Goal: Information Seeking & Learning: Learn about a topic

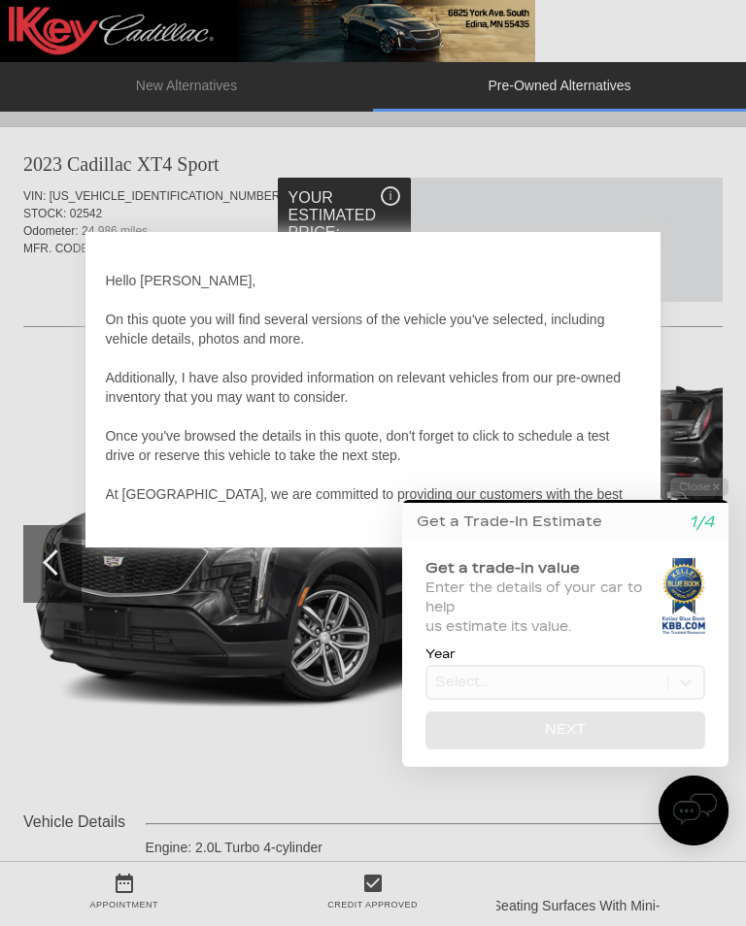
click at [699, 530] on icon "1/4" at bounding box center [700, 522] width 25 height 17
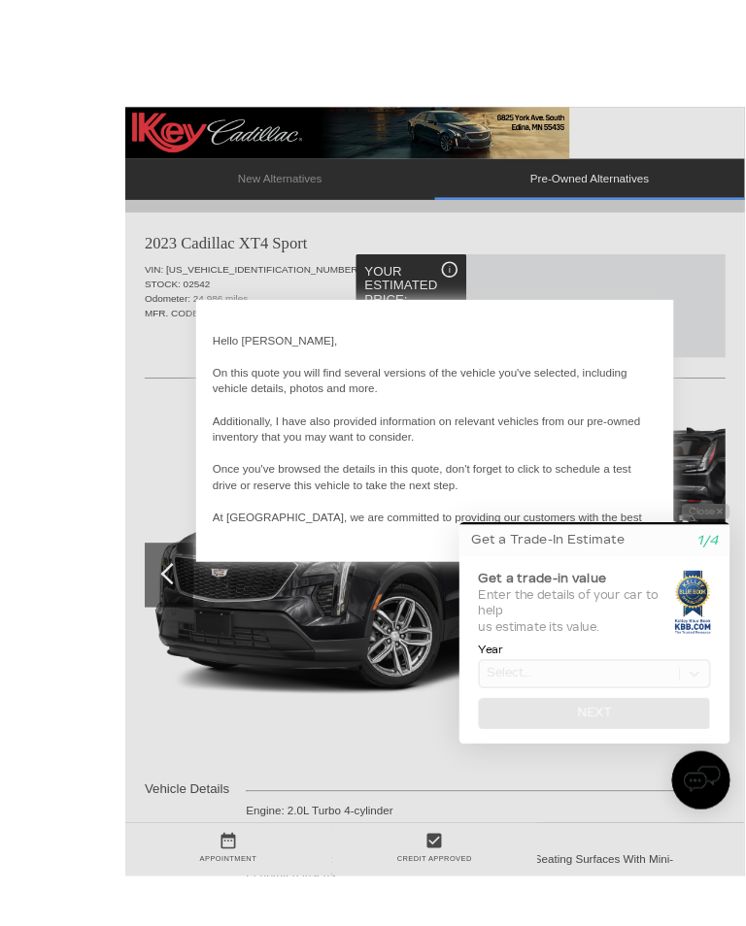
scroll to position [23, 0]
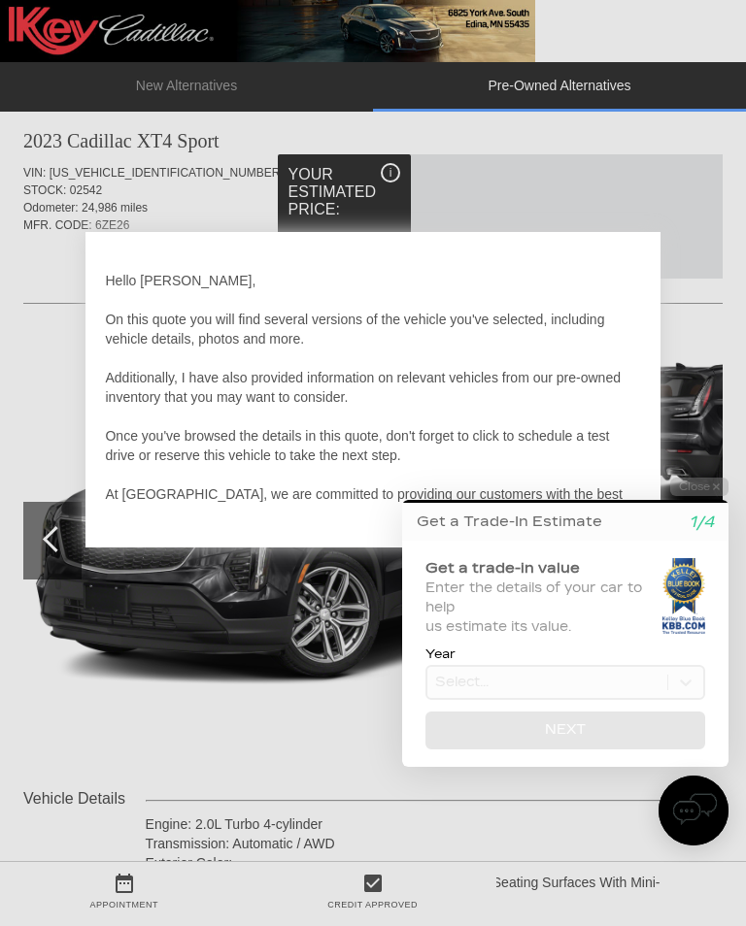
click at [638, 520] on div "Get a Trade-In Estimate 1/4" at bounding box center [565, 522] width 326 height 20
click at [626, 513] on div "Get a Trade-In Estimate 1/4" at bounding box center [565, 522] width 326 height 38
click at [637, 505] on div "Get a Trade-In Estimate 1/4 Get a trade-in value Enter the details of your car …" at bounding box center [565, 633] width 326 height 267
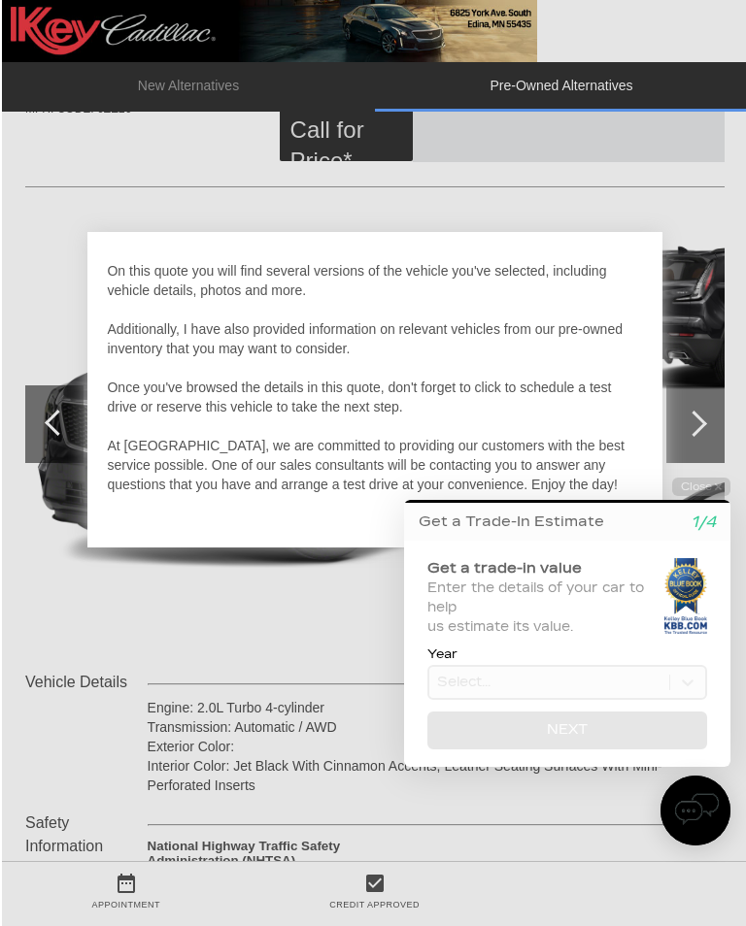
scroll to position [138, 0]
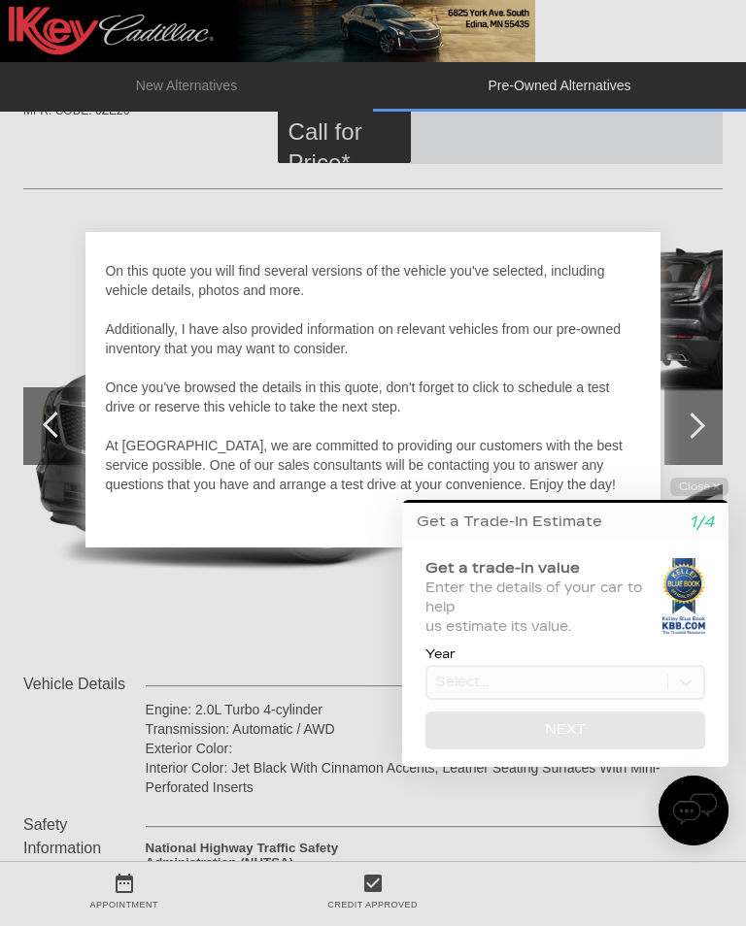
click at [721, 495] on button "Close" at bounding box center [699, 487] width 58 height 18
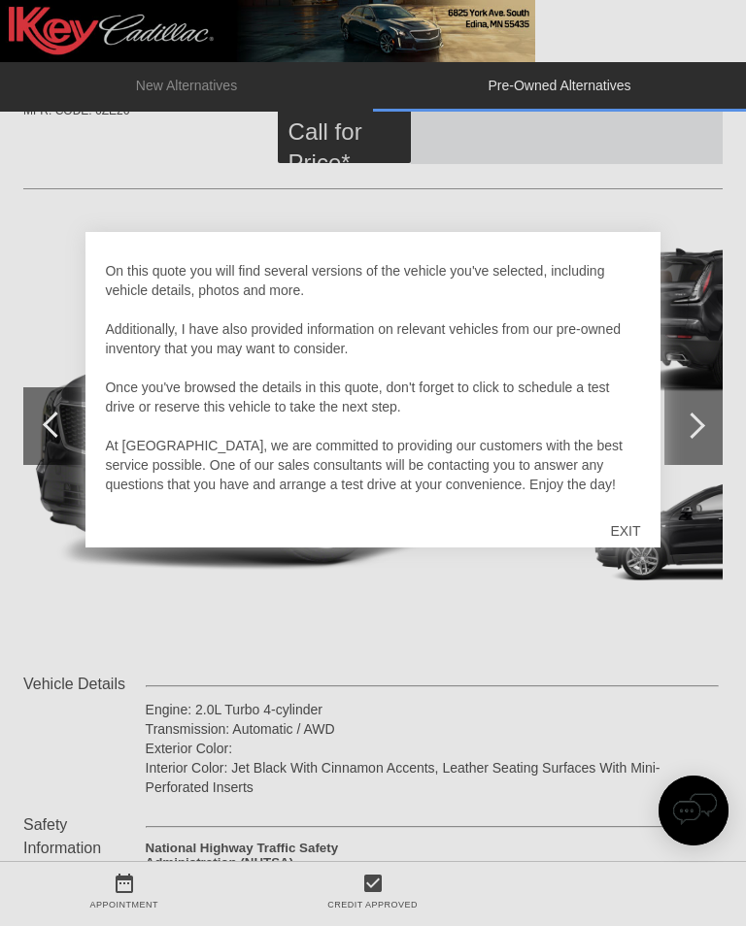
click at [619, 545] on div "EXIT" at bounding box center [624, 531] width 69 height 58
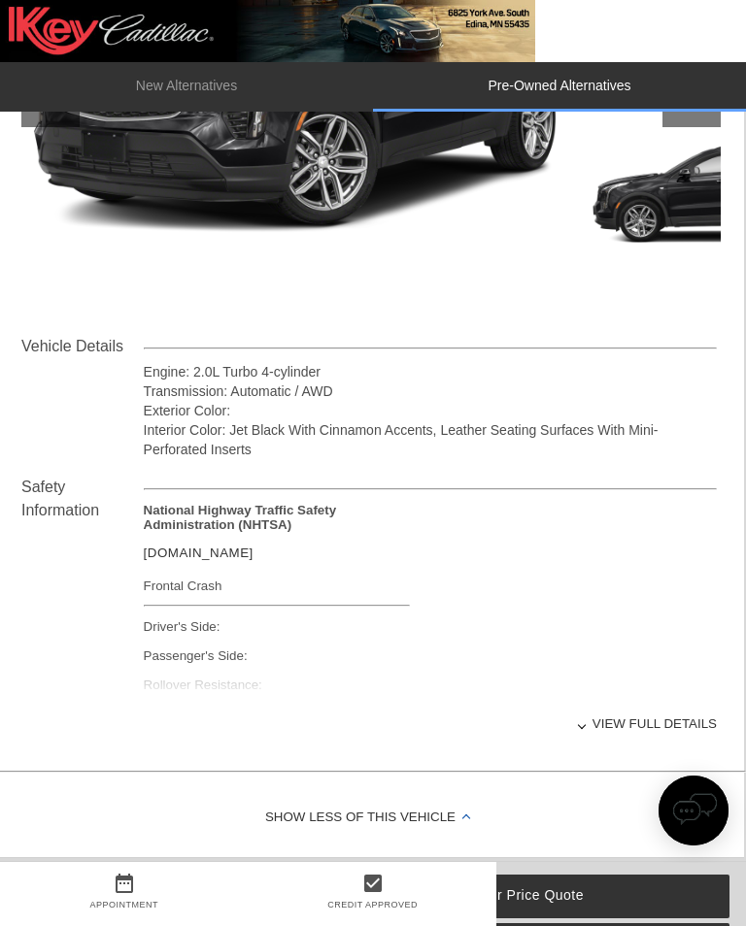
scroll to position [494, 2]
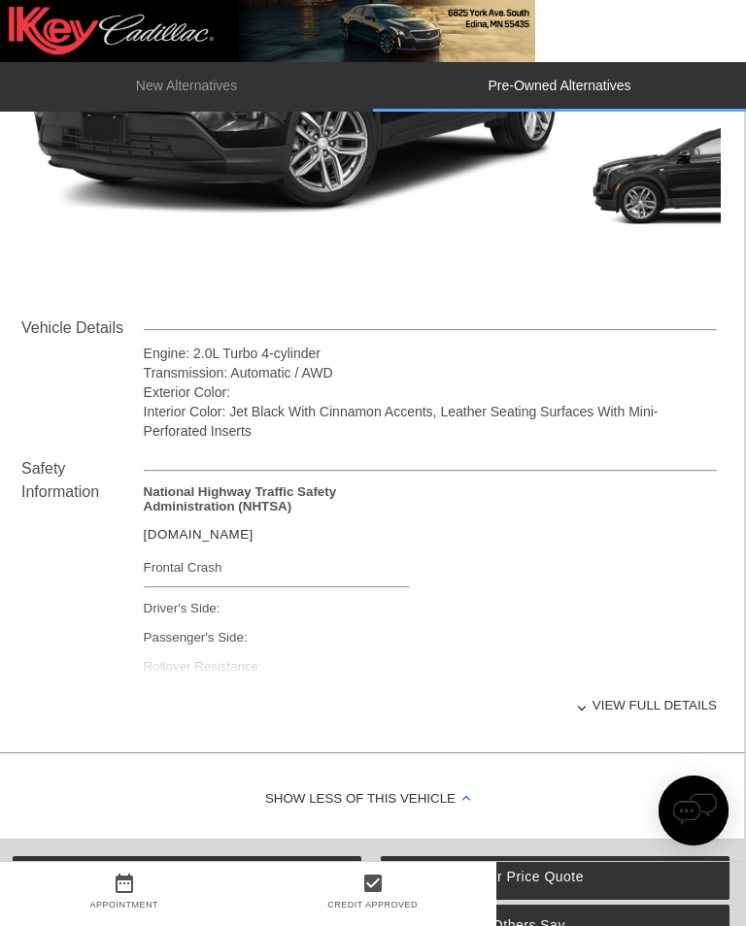
click at [626, 717] on div "View full details" at bounding box center [430, 706] width 573 height 48
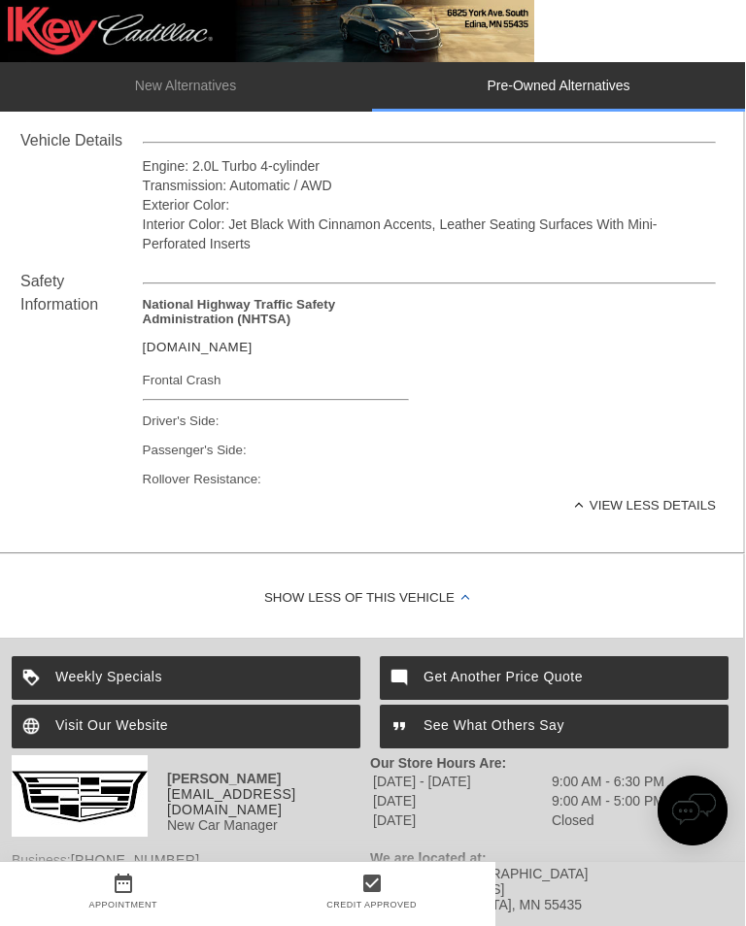
scroll to position [717, 2]
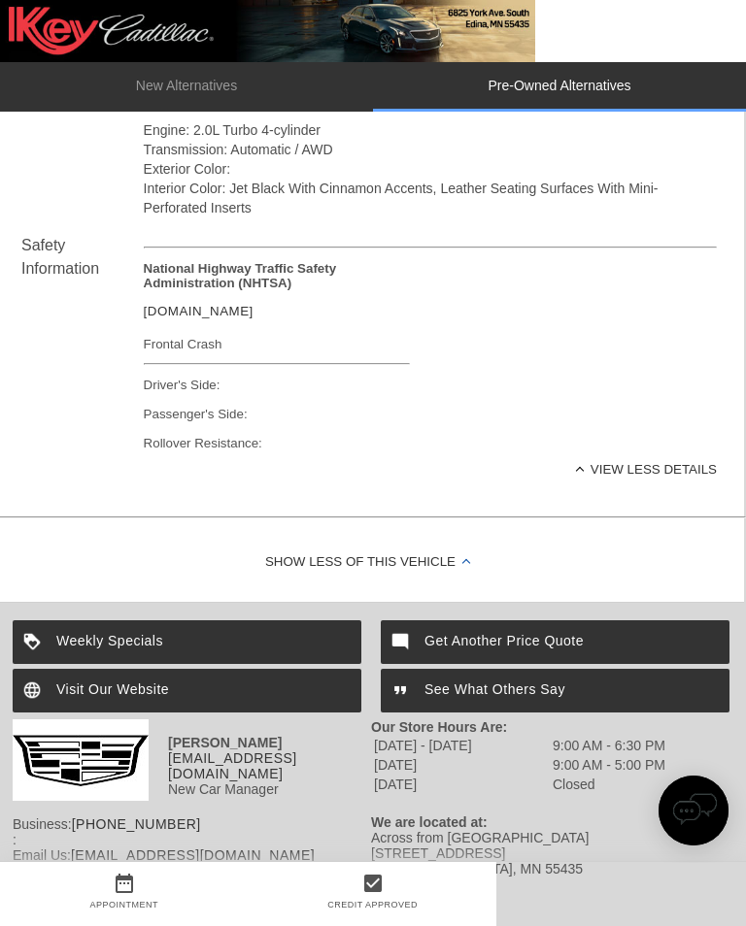
click at [642, 474] on div "View less details" at bounding box center [430, 470] width 573 height 48
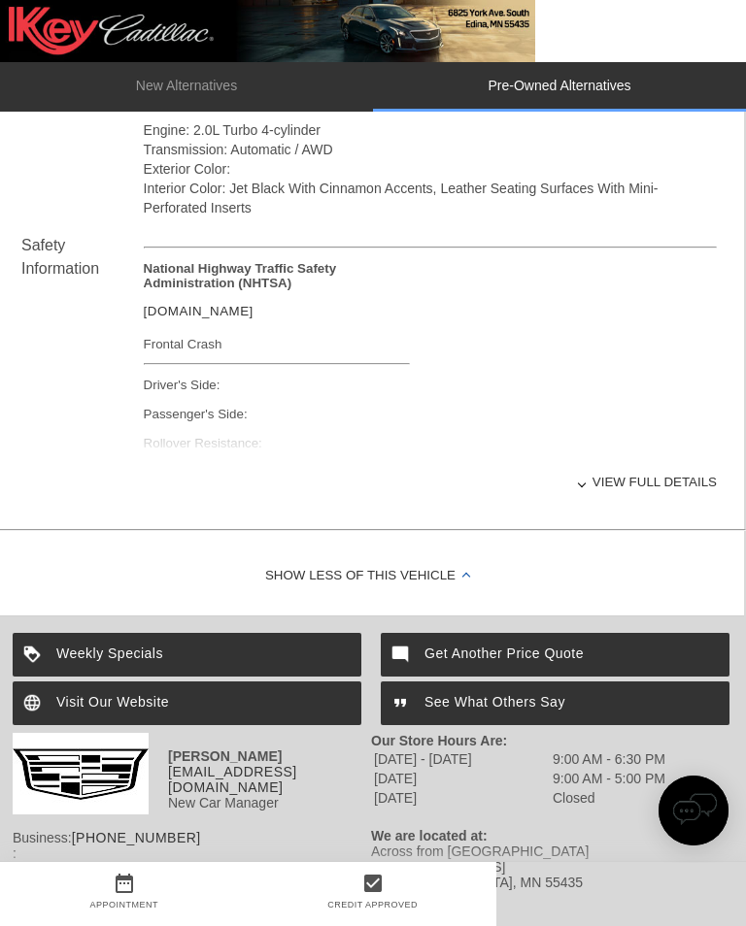
click at [626, 503] on div "View full details" at bounding box center [430, 482] width 573 height 48
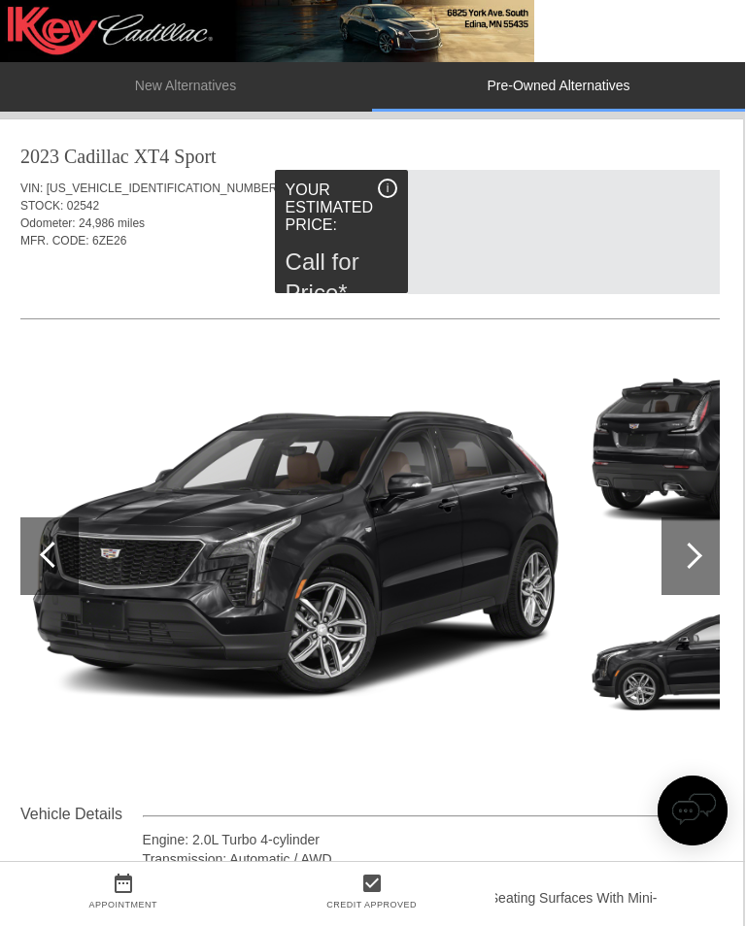
scroll to position [8, 0]
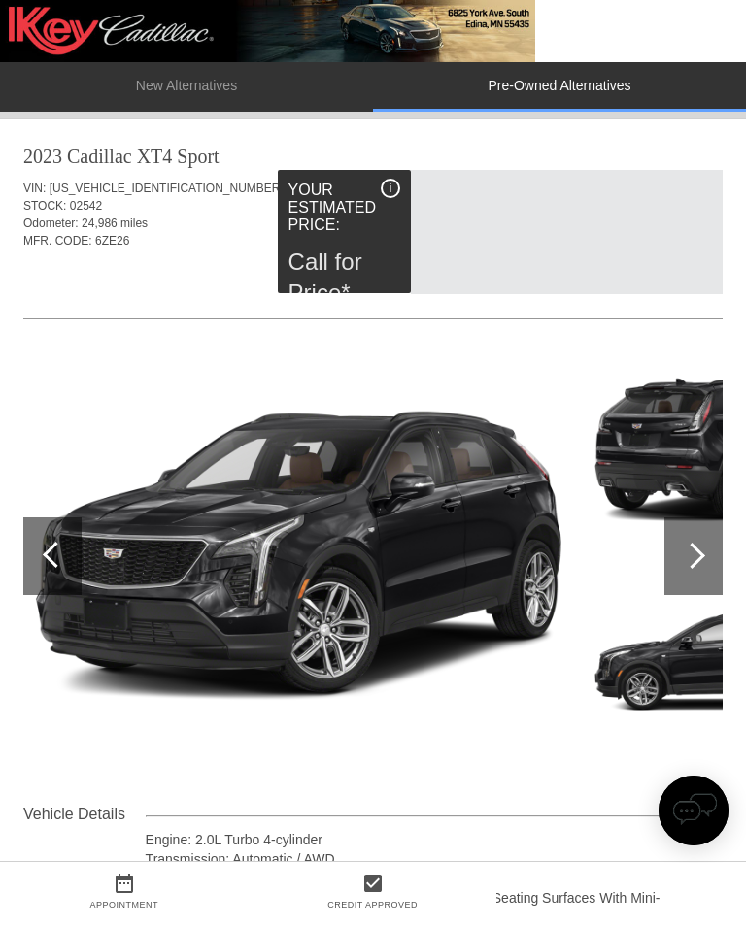
click at [207, 101] on li "New Alternatives" at bounding box center [186, 87] width 373 height 50
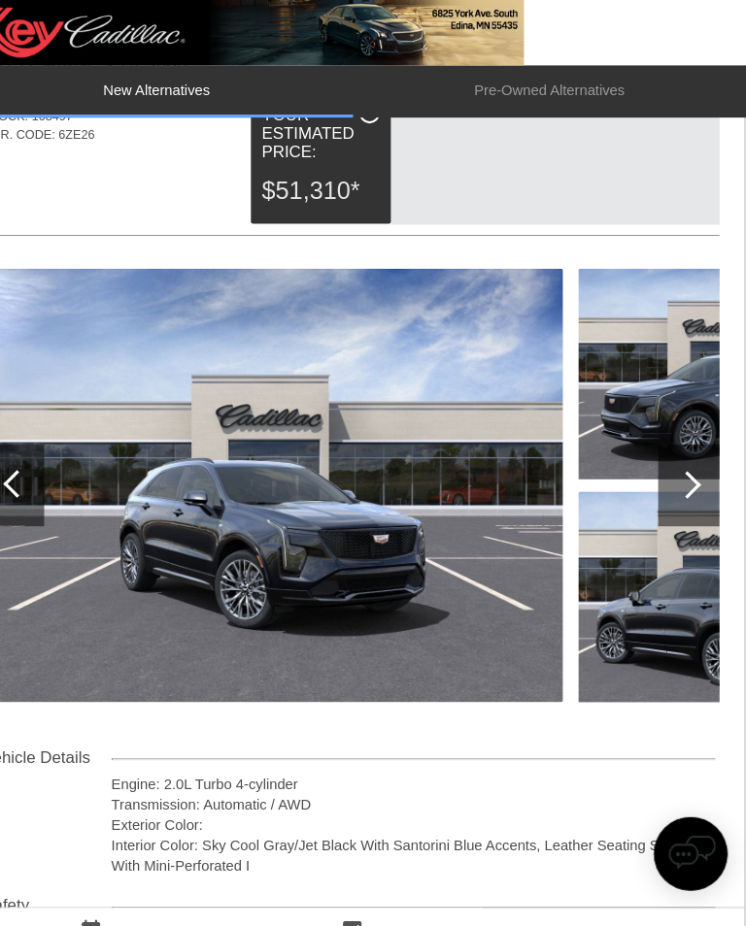
scroll to position [53, 0]
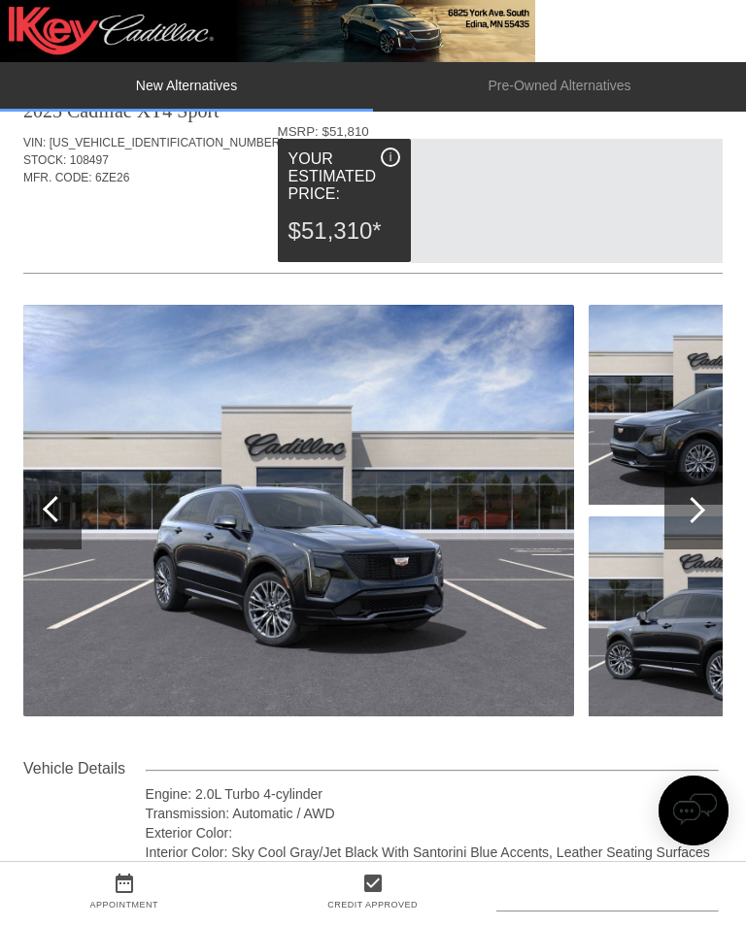
click at [395, 163] on div "i" at bounding box center [390, 157] width 19 height 19
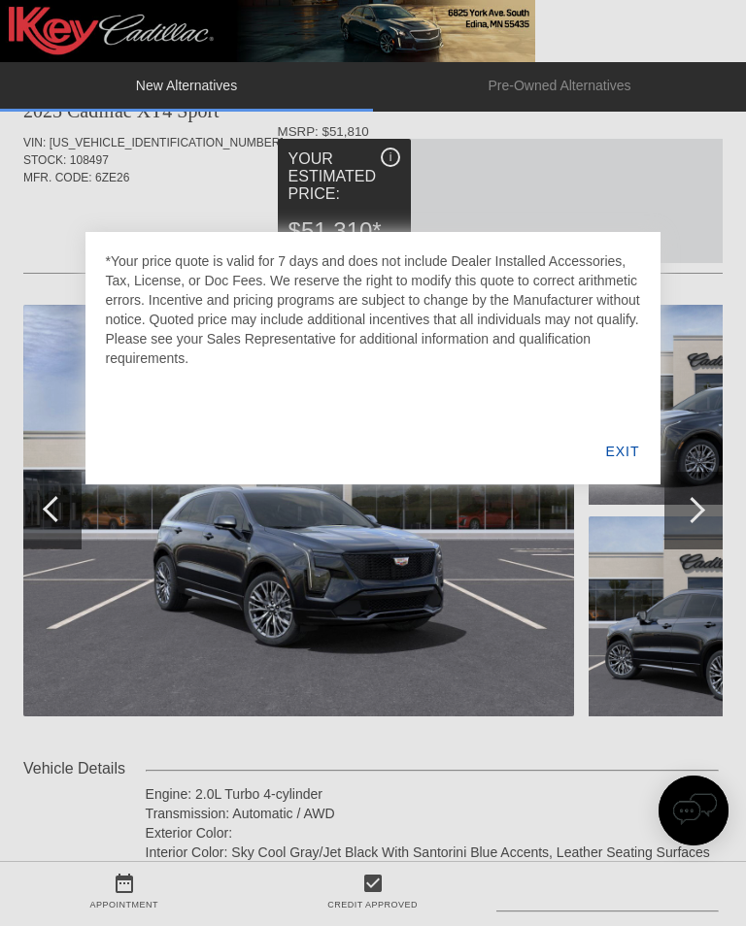
click at [651, 458] on div "EXIT" at bounding box center [621, 451] width 75 height 66
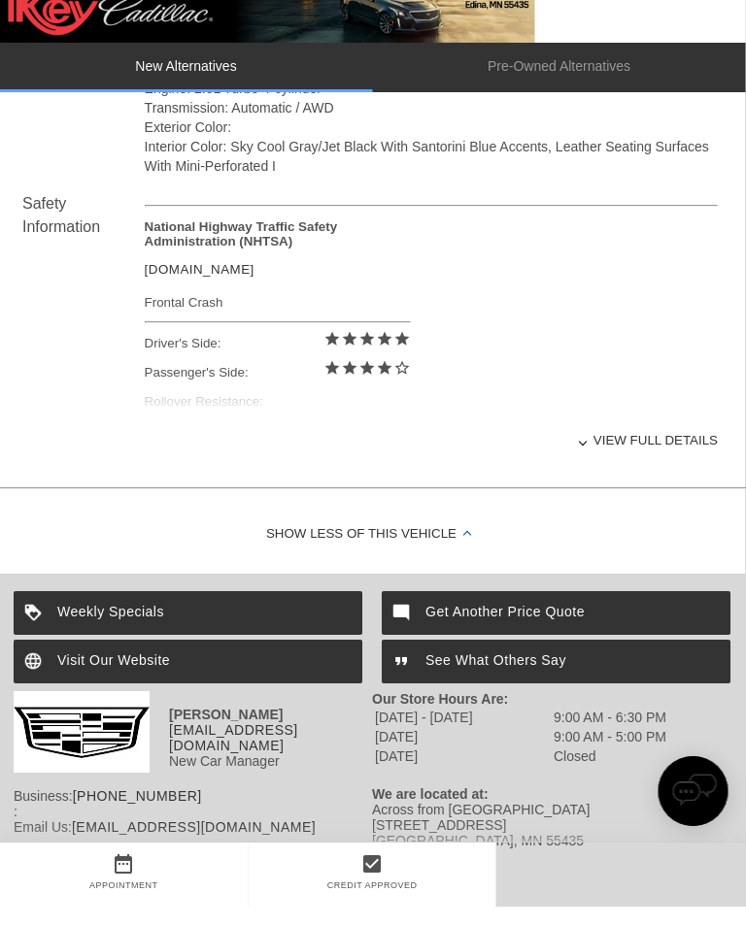
scroll to position [742, 1]
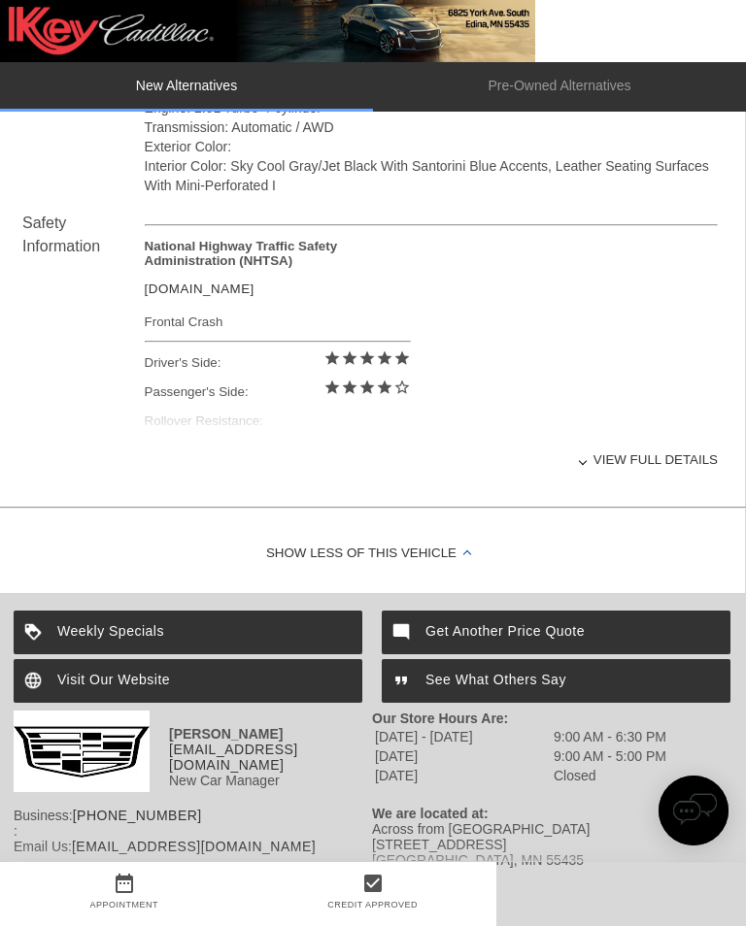
click at [645, 479] on div "View full details" at bounding box center [431, 460] width 573 height 48
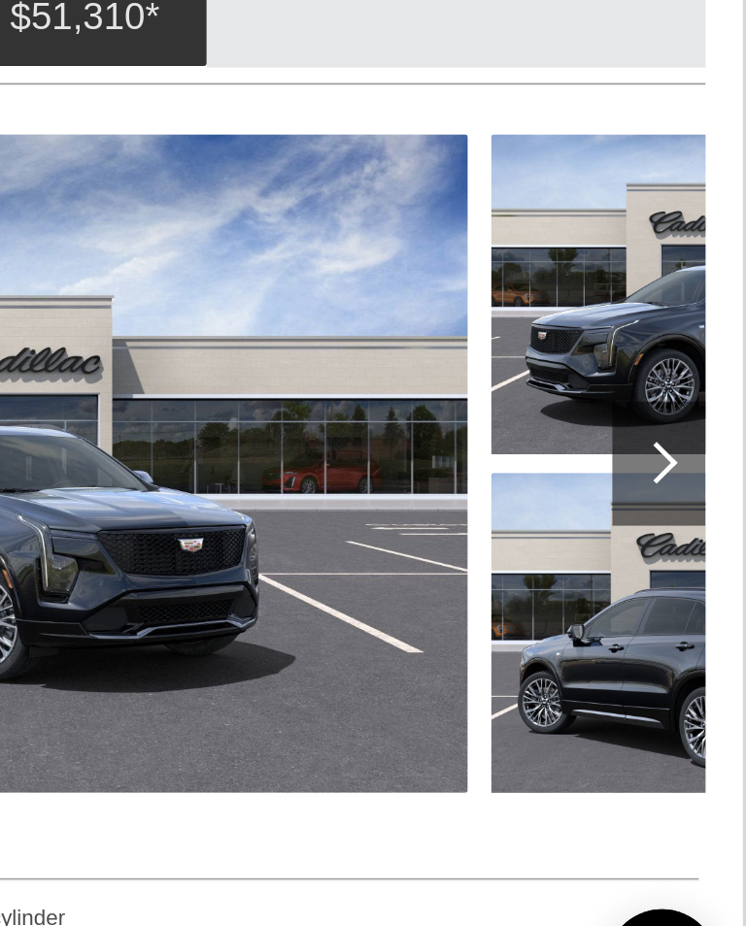
scroll to position [137, 2]
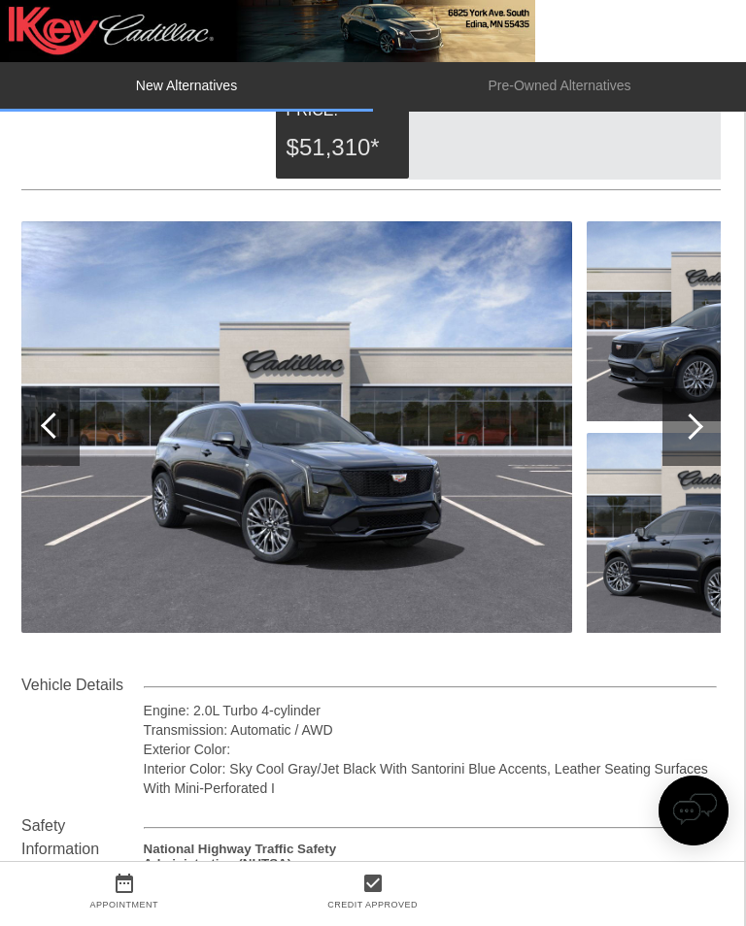
click at [719, 592] on img at bounding box center [719, 533] width 267 height 200
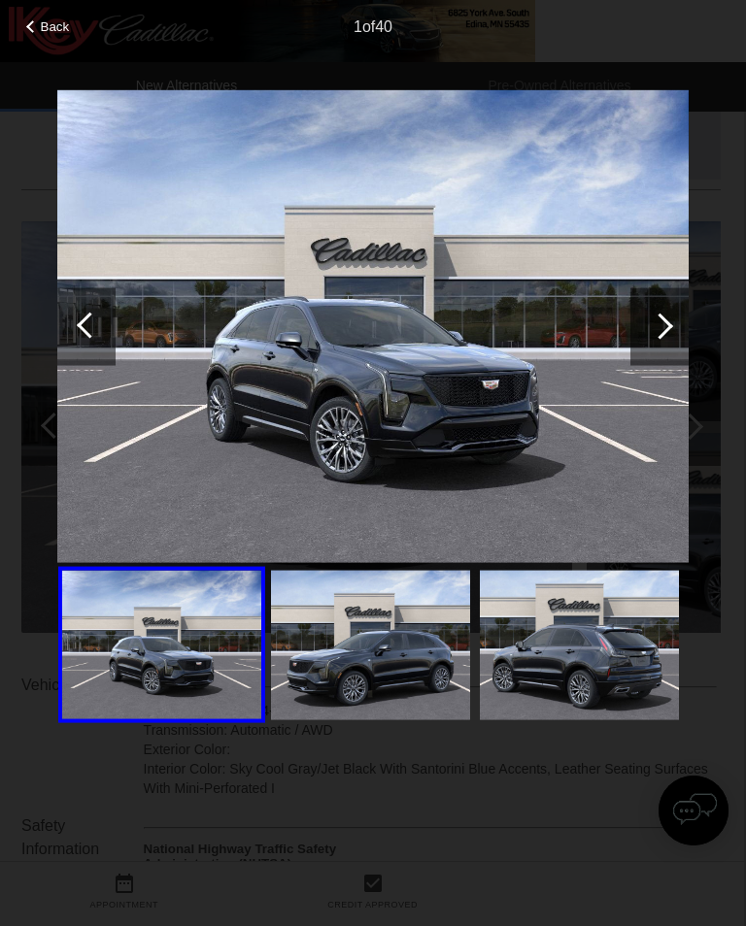
click at [391, 671] on img at bounding box center [370, 646] width 199 height 150
click at [579, 669] on img at bounding box center [579, 646] width 199 height 150
click at [590, 661] on img at bounding box center [579, 646] width 199 height 150
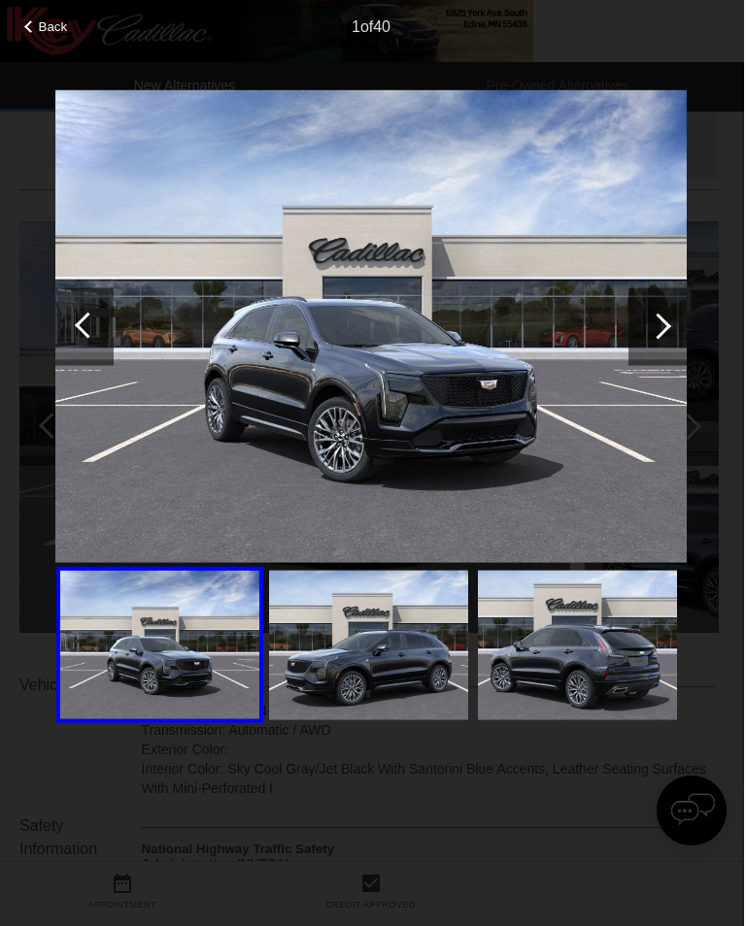
scroll to position [137, 0]
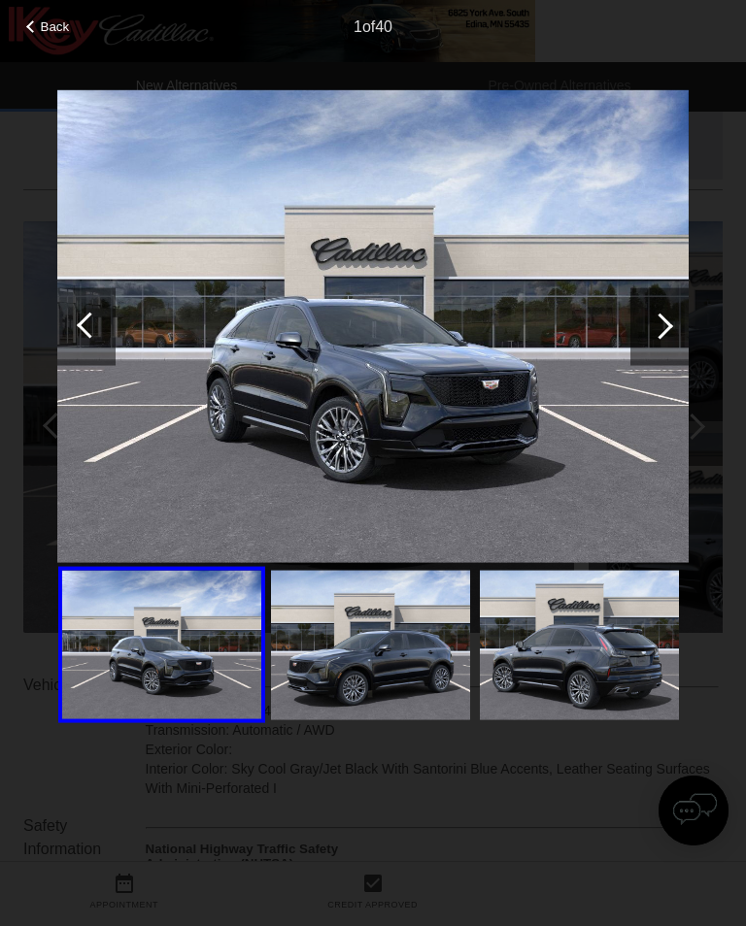
click at [662, 328] on div at bounding box center [660, 326] width 26 height 26
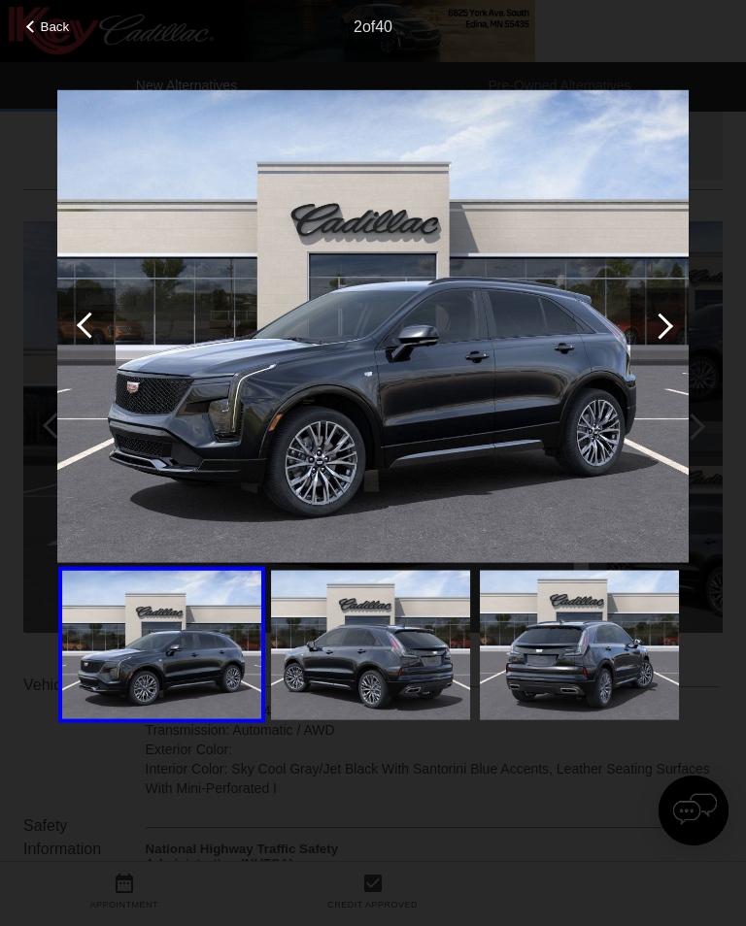
click at [671, 333] on div at bounding box center [659, 326] width 58 height 78
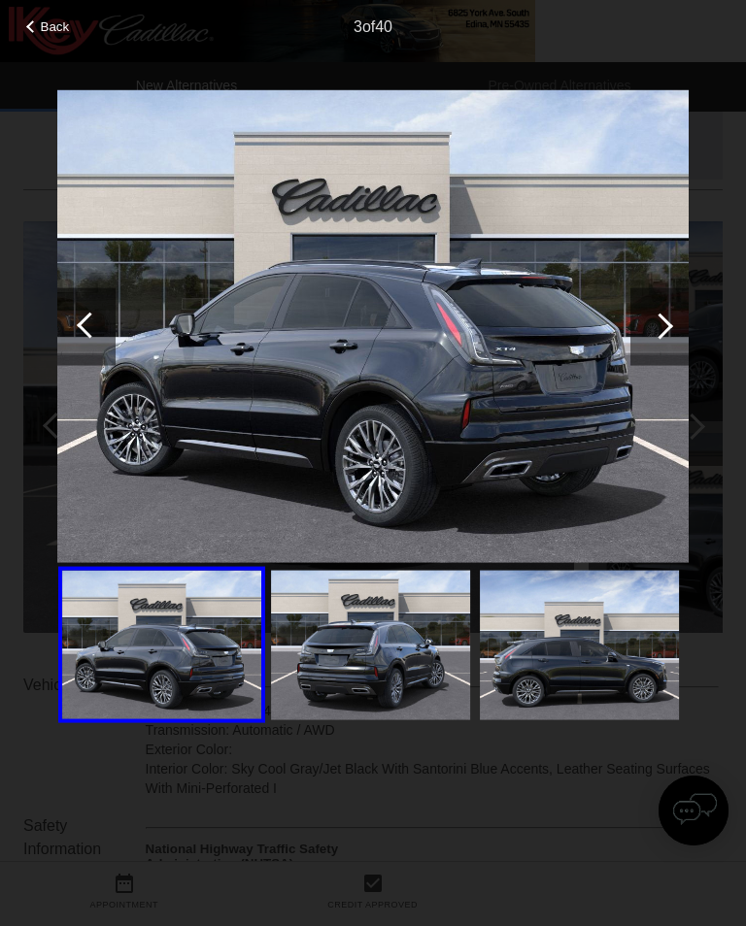
click at [675, 333] on div at bounding box center [659, 326] width 58 height 78
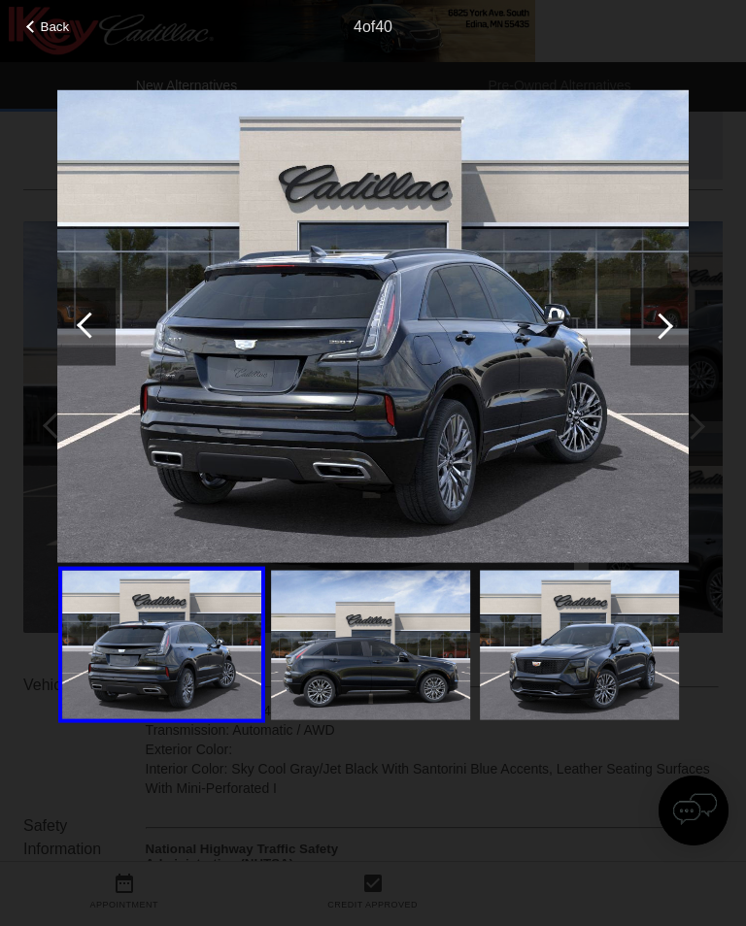
click at [657, 334] on div at bounding box center [660, 326] width 26 height 26
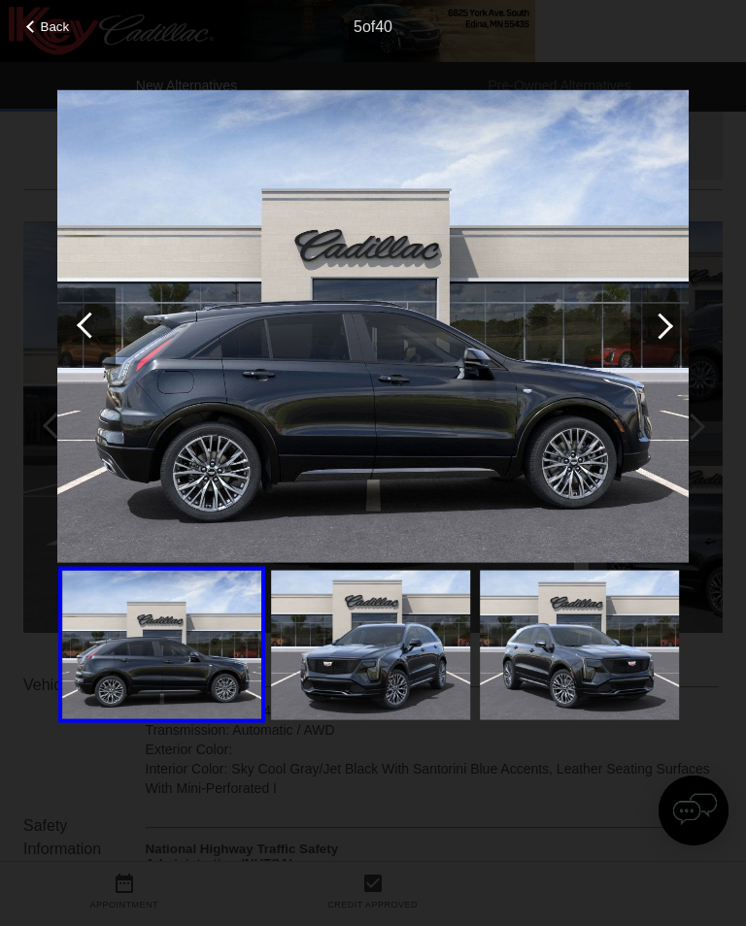
click at [662, 336] on div at bounding box center [660, 326] width 26 height 26
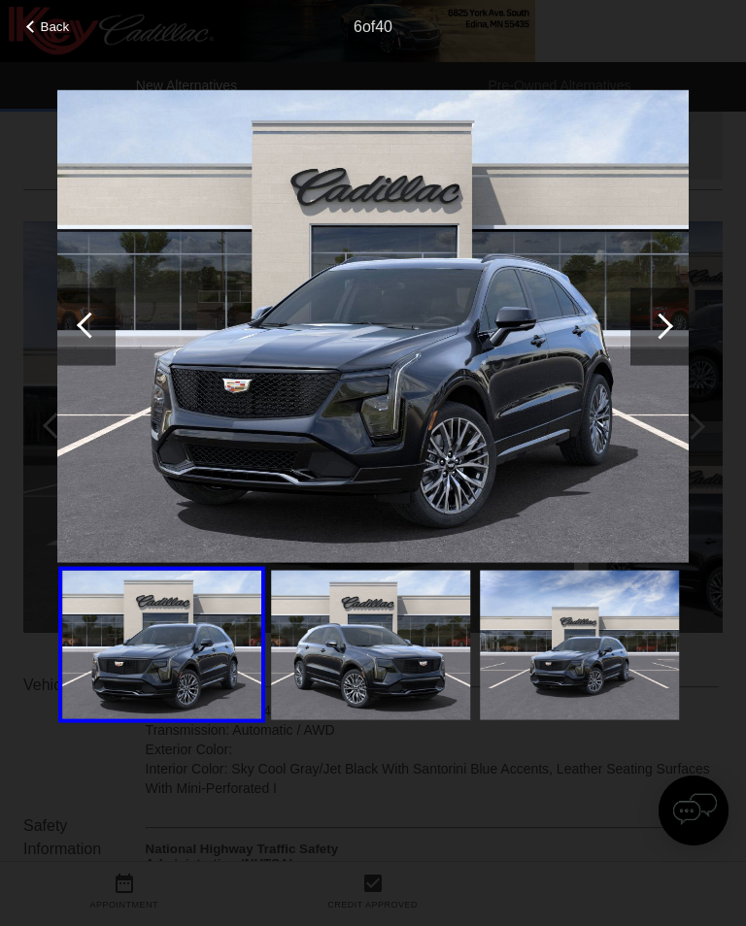
click at [660, 334] on div at bounding box center [660, 326] width 26 height 26
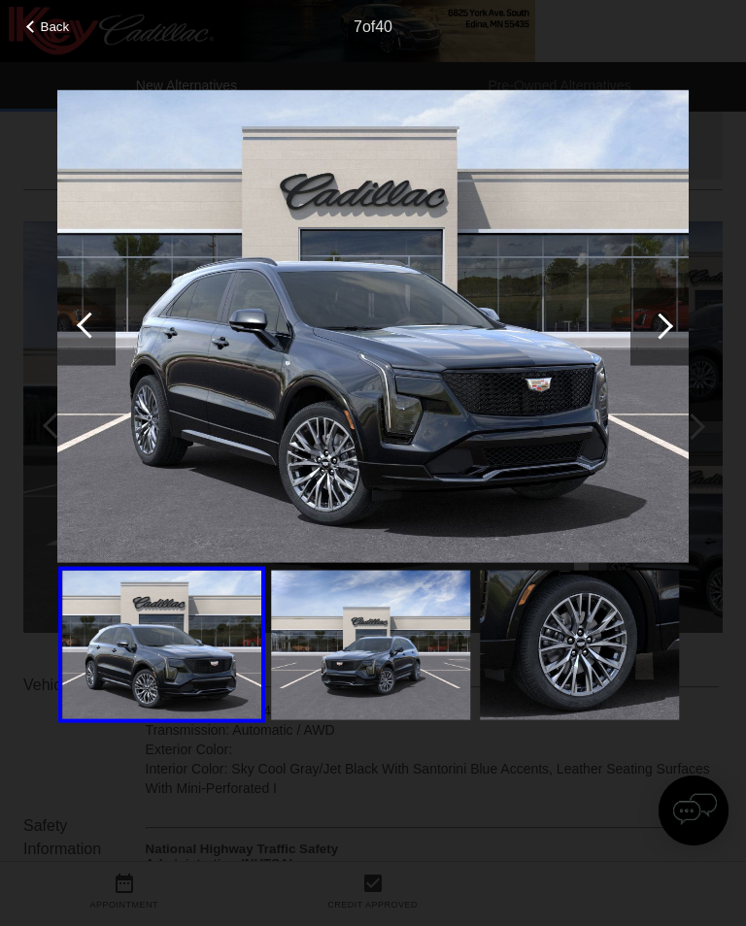
click at [659, 333] on div at bounding box center [660, 326] width 26 height 26
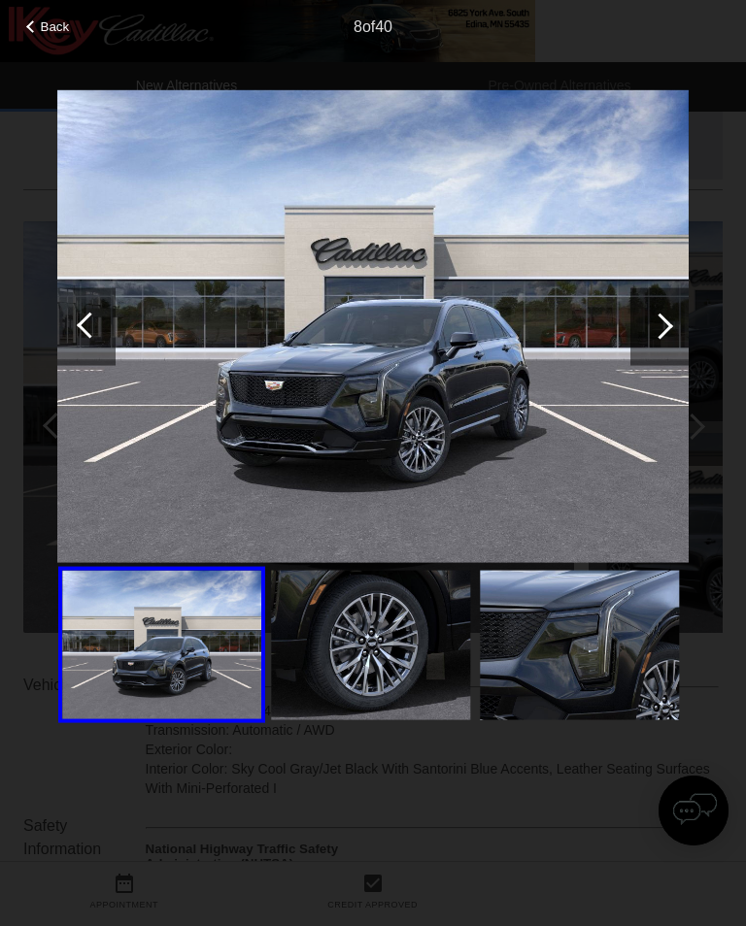
click at [662, 336] on div at bounding box center [660, 326] width 26 height 26
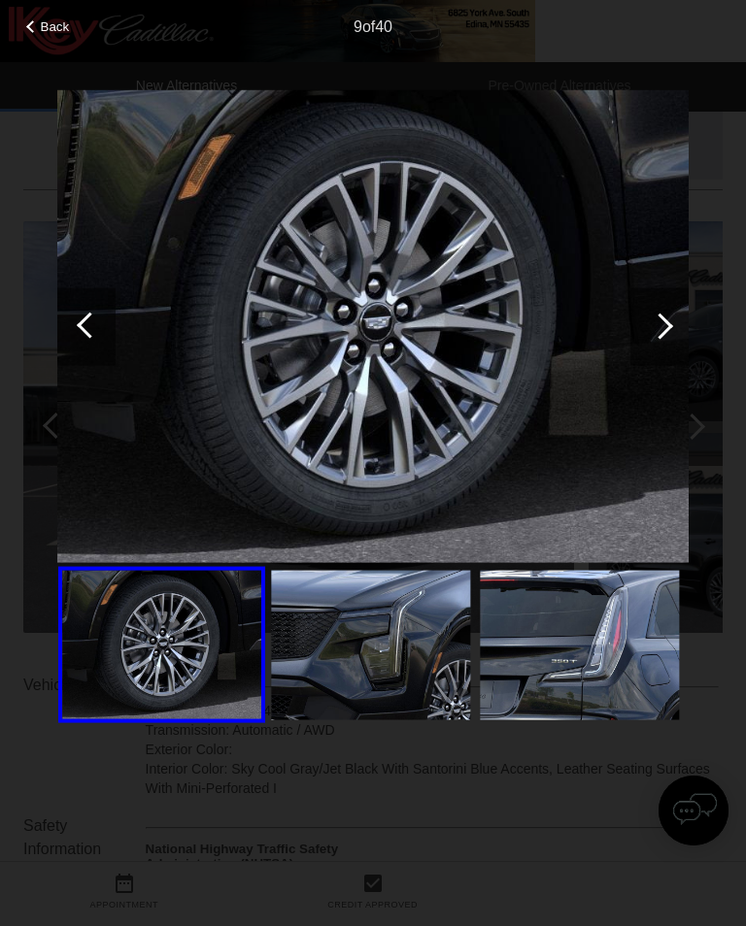
click at [672, 331] on div at bounding box center [659, 326] width 58 height 78
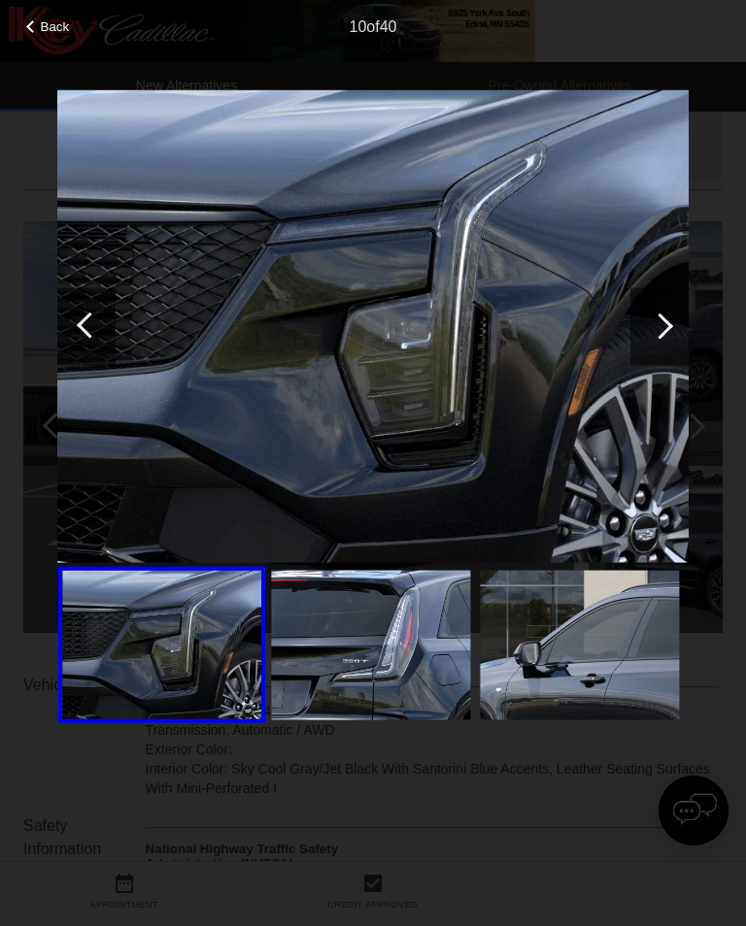
click at [670, 324] on div at bounding box center [660, 326] width 26 height 26
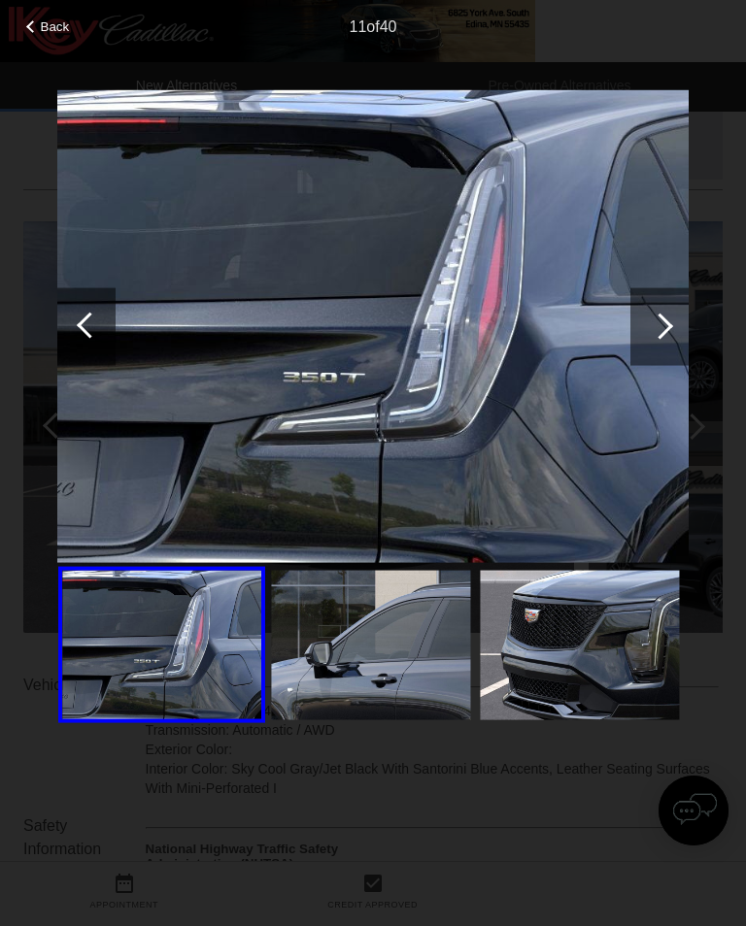
click at [667, 326] on div at bounding box center [660, 326] width 26 height 26
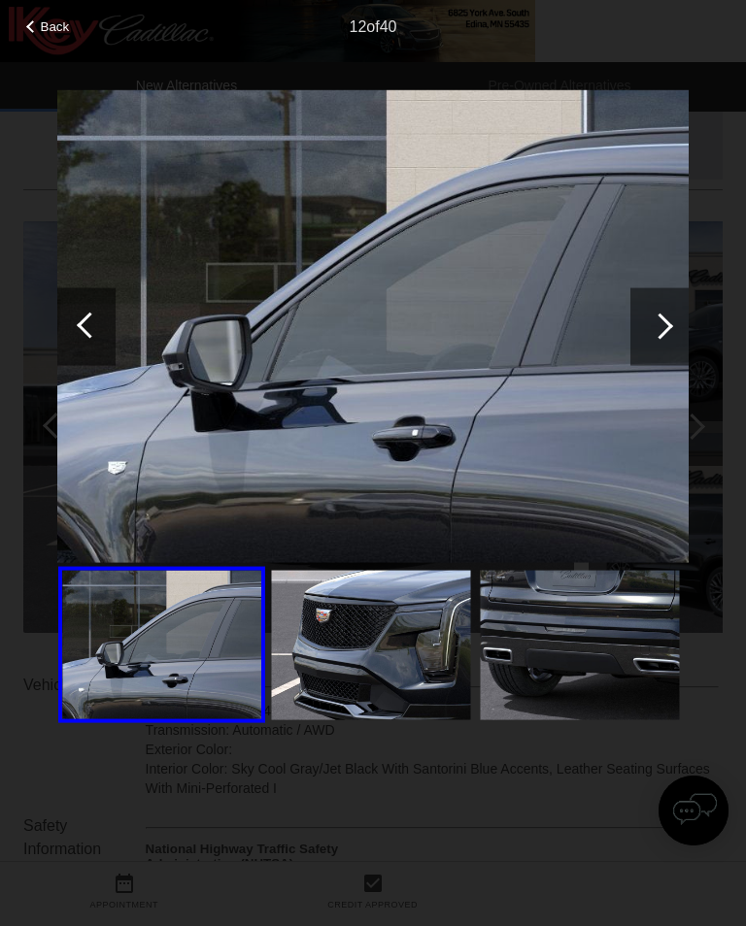
click at [665, 333] on div at bounding box center [660, 326] width 26 height 26
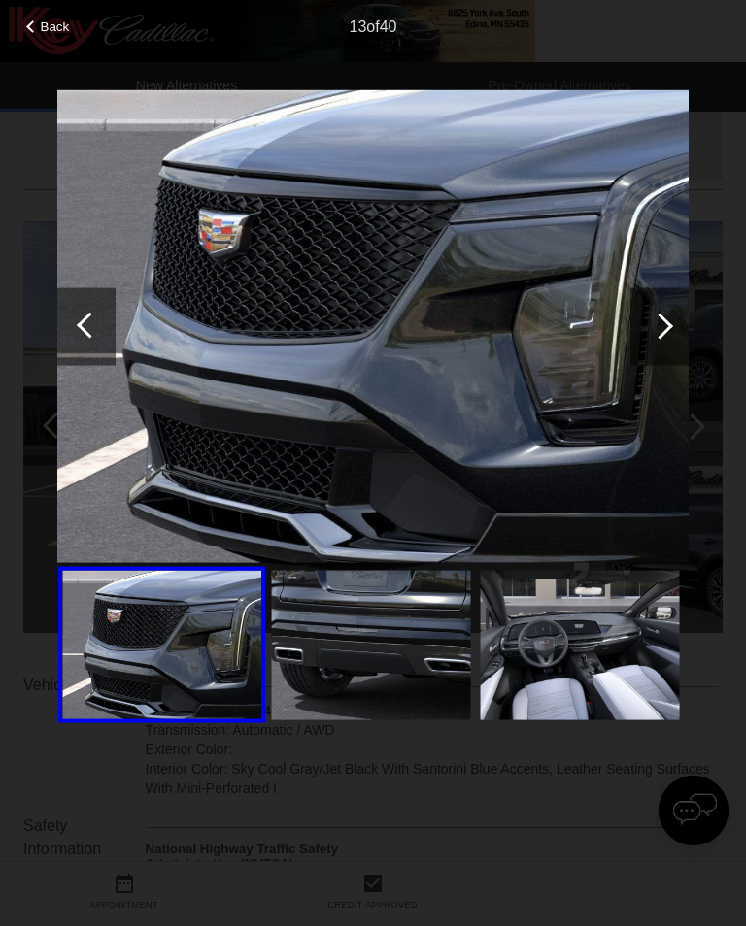
click at [681, 327] on div at bounding box center [659, 326] width 58 height 78
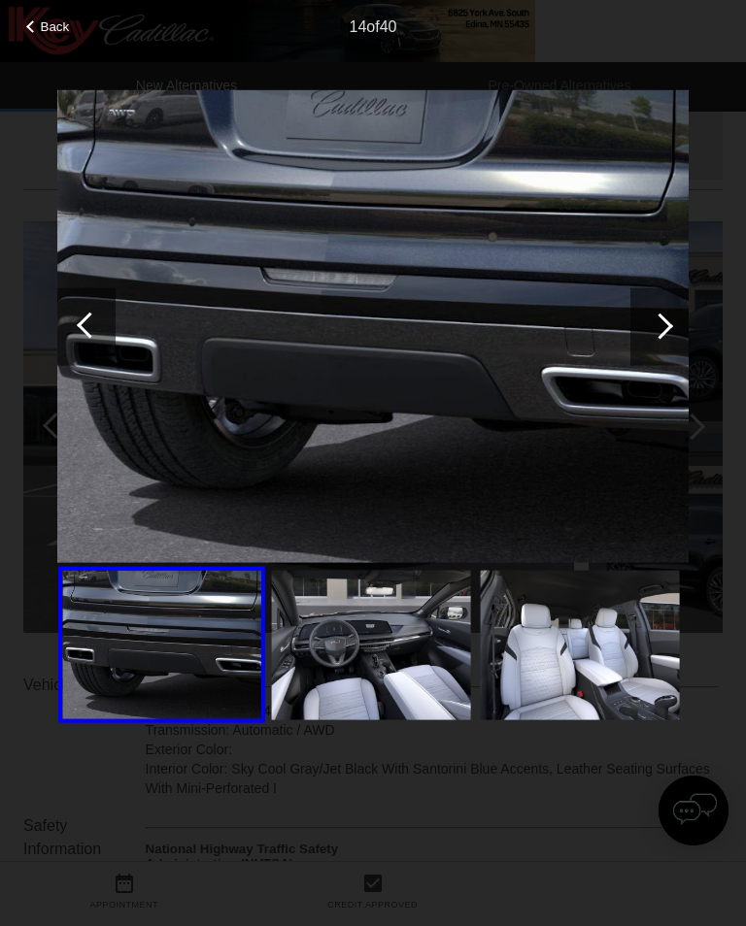
click at [672, 332] on div at bounding box center [659, 326] width 58 height 78
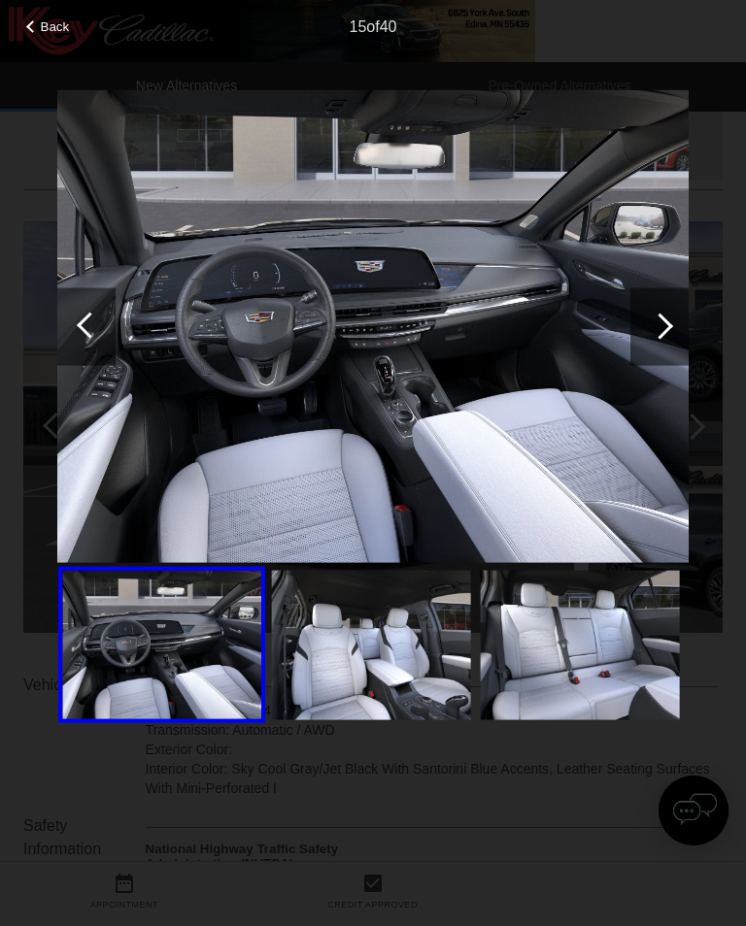
click at [664, 330] on div at bounding box center [660, 326] width 26 height 26
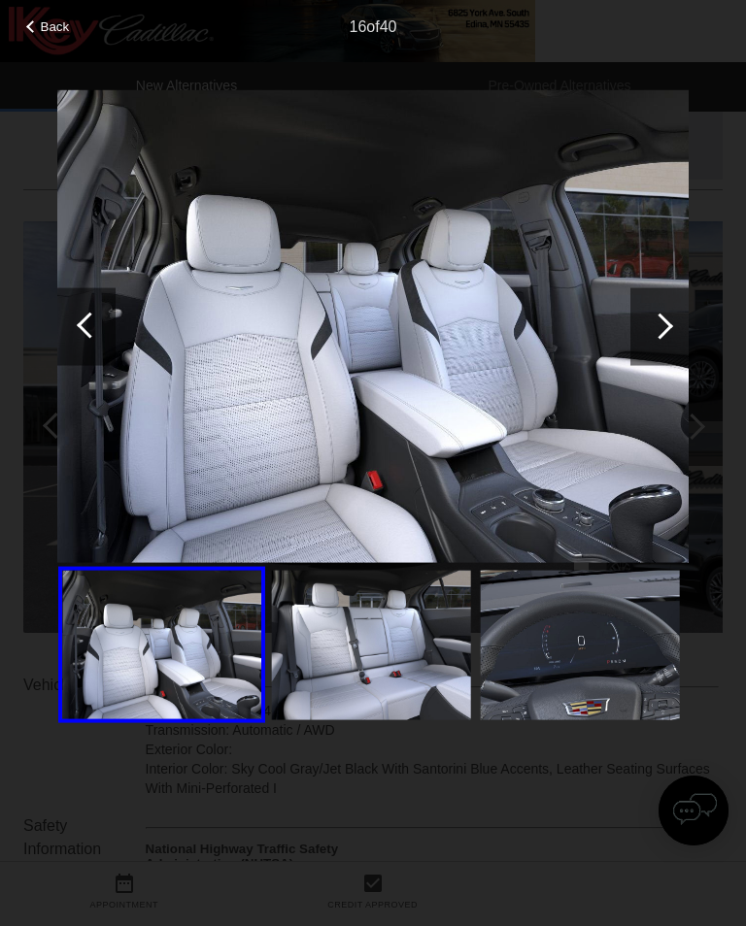
click at [674, 324] on div at bounding box center [659, 326] width 58 height 78
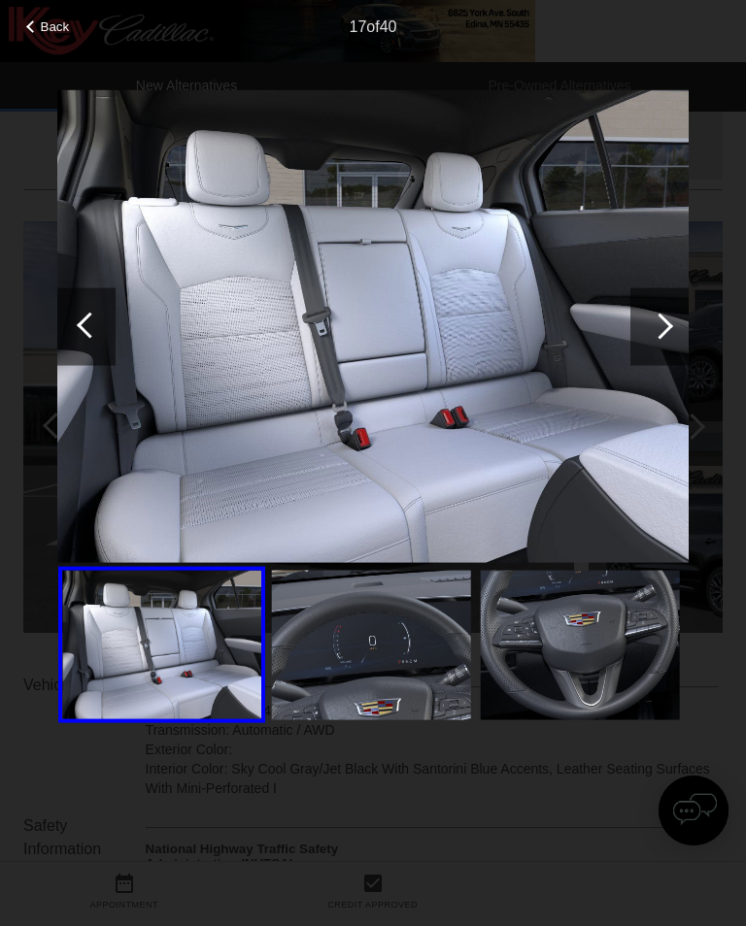
click at [656, 328] on div at bounding box center [660, 326] width 26 height 26
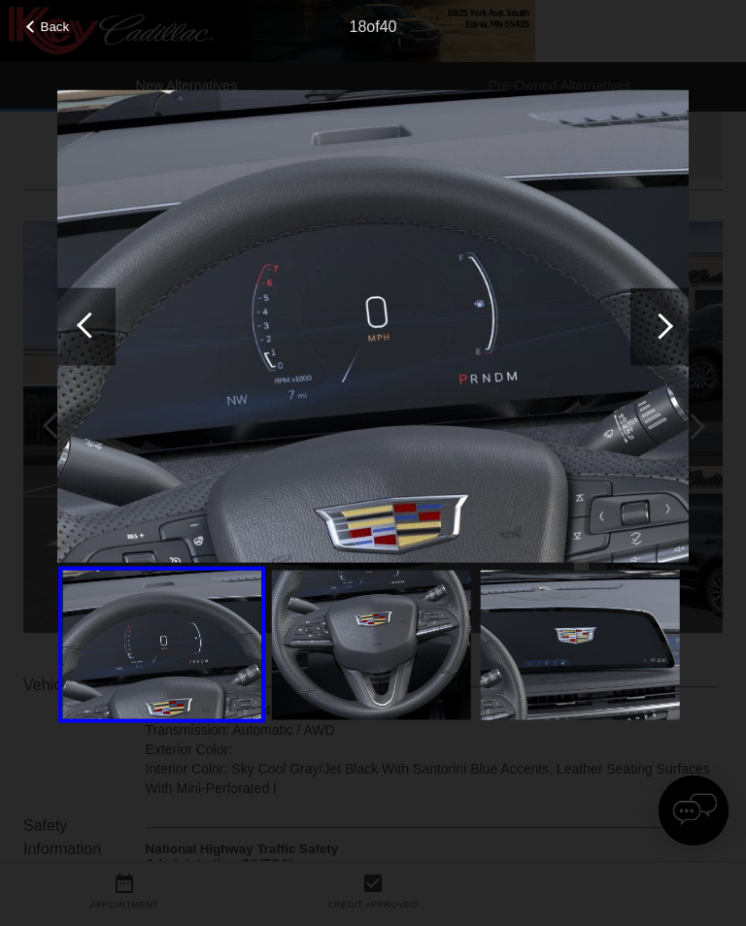
click at [666, 330] on div at bounding box center [660, 326] width 26 height 26
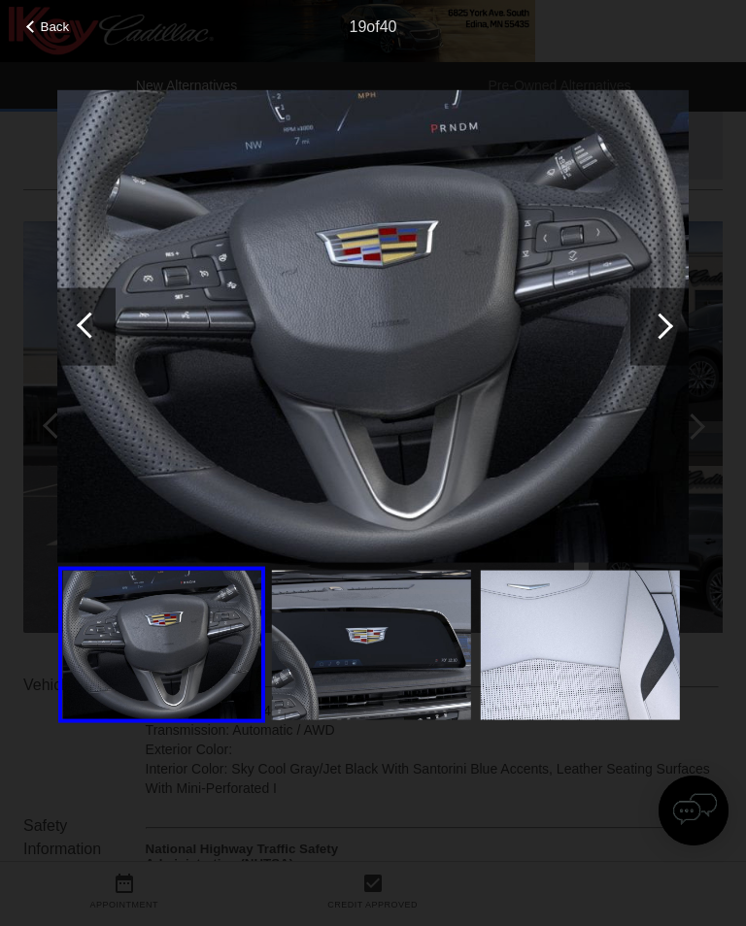
click at [661, 328] on div at bounding box center [660, 326] width 26 height 26
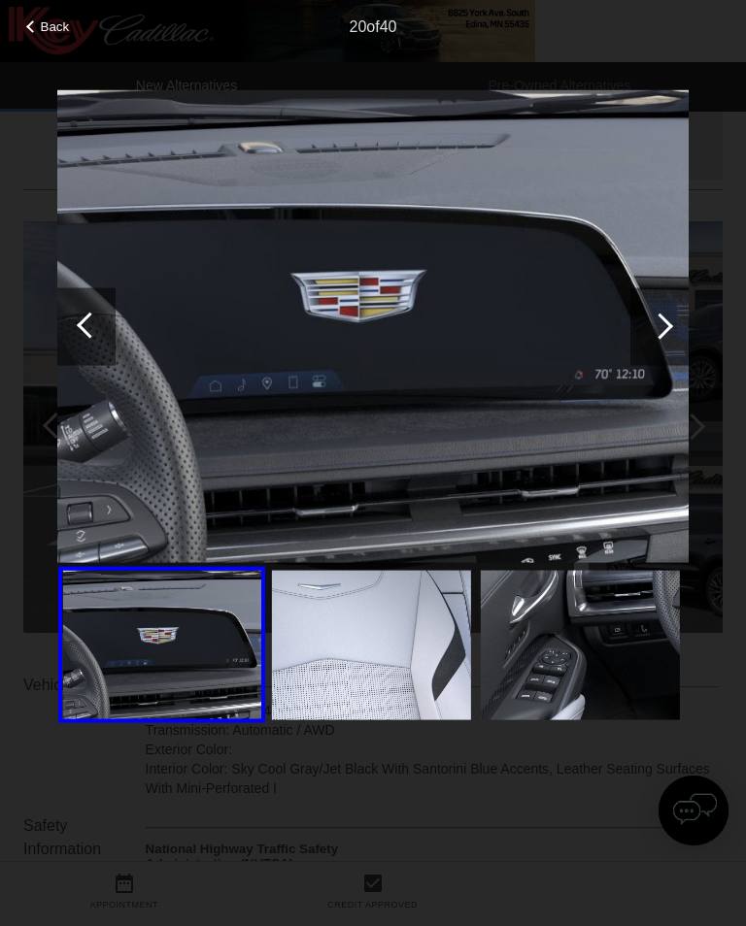
click at [675, 329] on div at bounding box center [659, 326] width 58 height 78
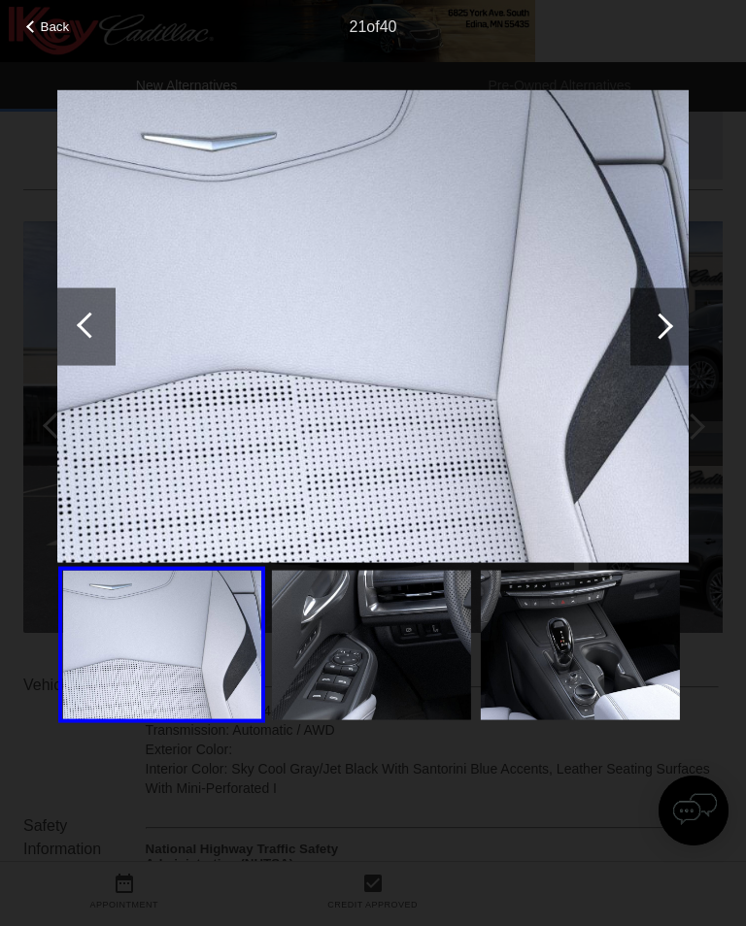
click at [672, 330] on div at bounding box center [659, 326] width 58 height 78
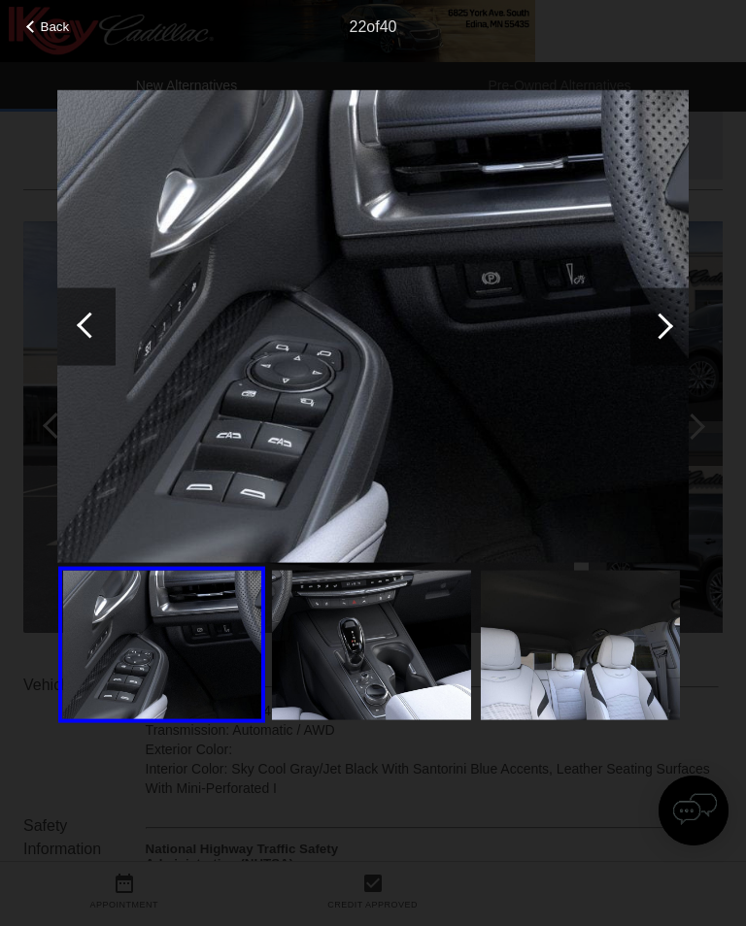
click at [664, 317] on div at bounding box center [659, 326] width 58 height 78
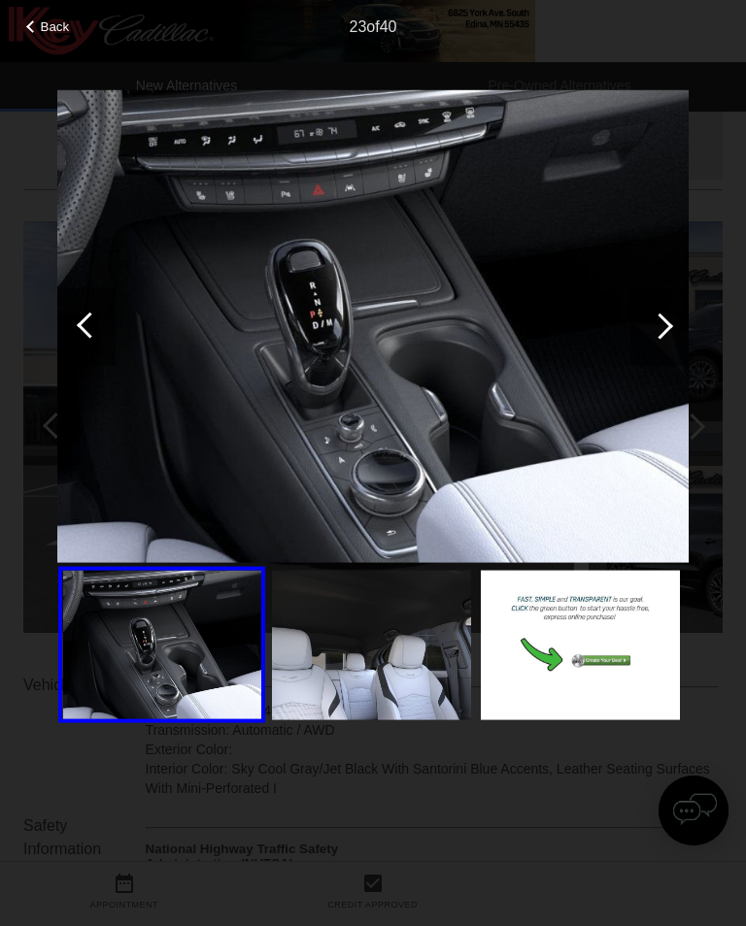
click at [667, 326] on div at bounding box center [660, 326] width 26 height 26
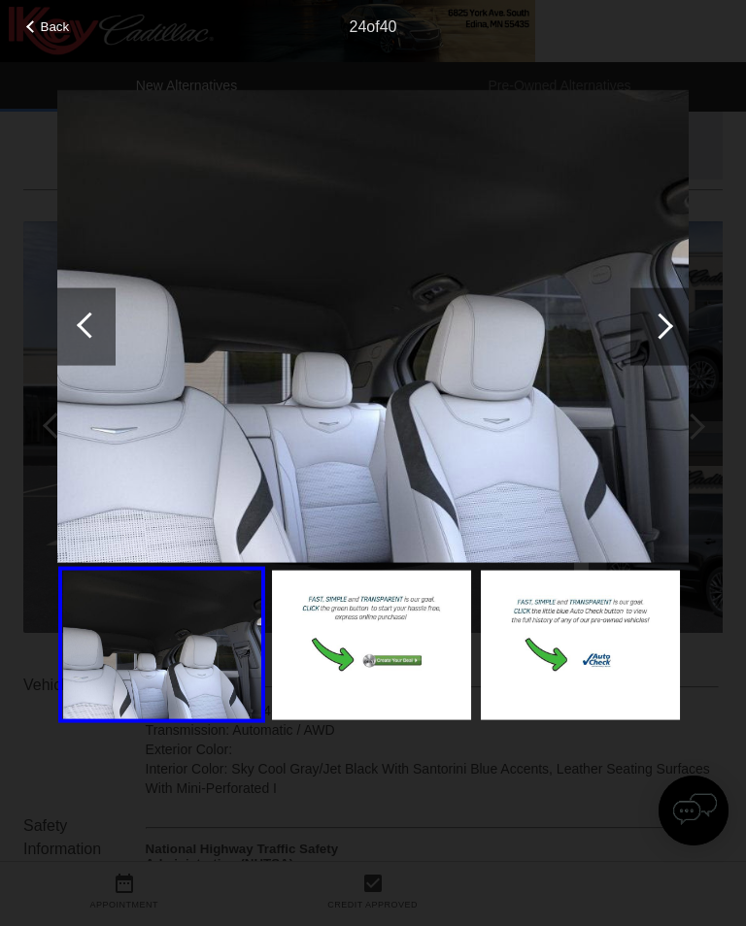
click at [673, 321] on div at bounding box center [659, 326] width 58 height 78
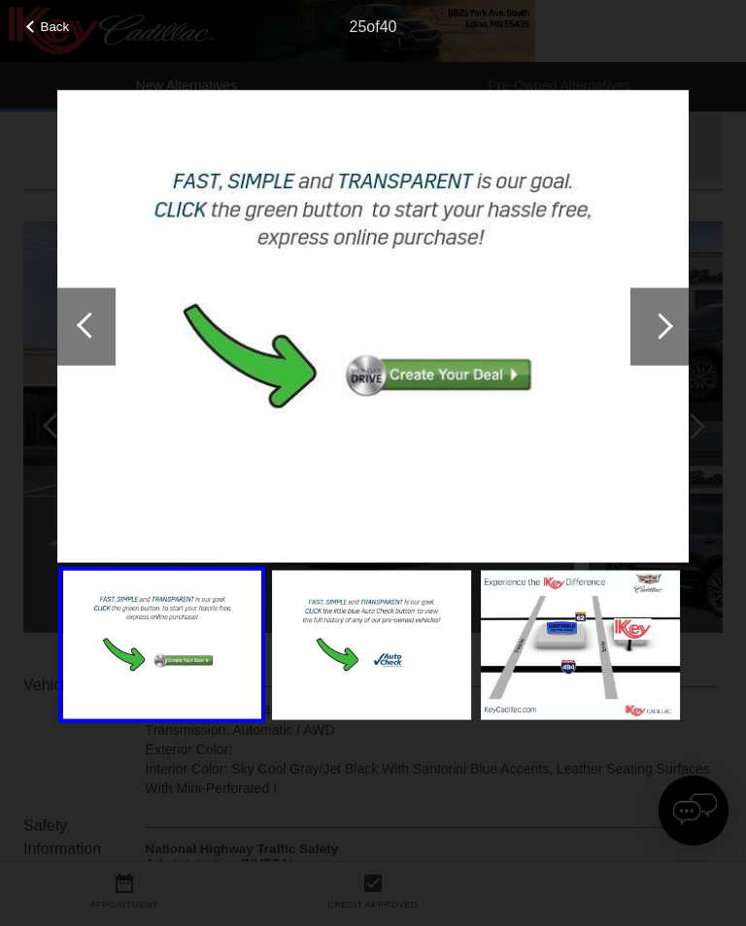
click at [673, 324] on div at bounding box center [659, 326] width 58 height 78
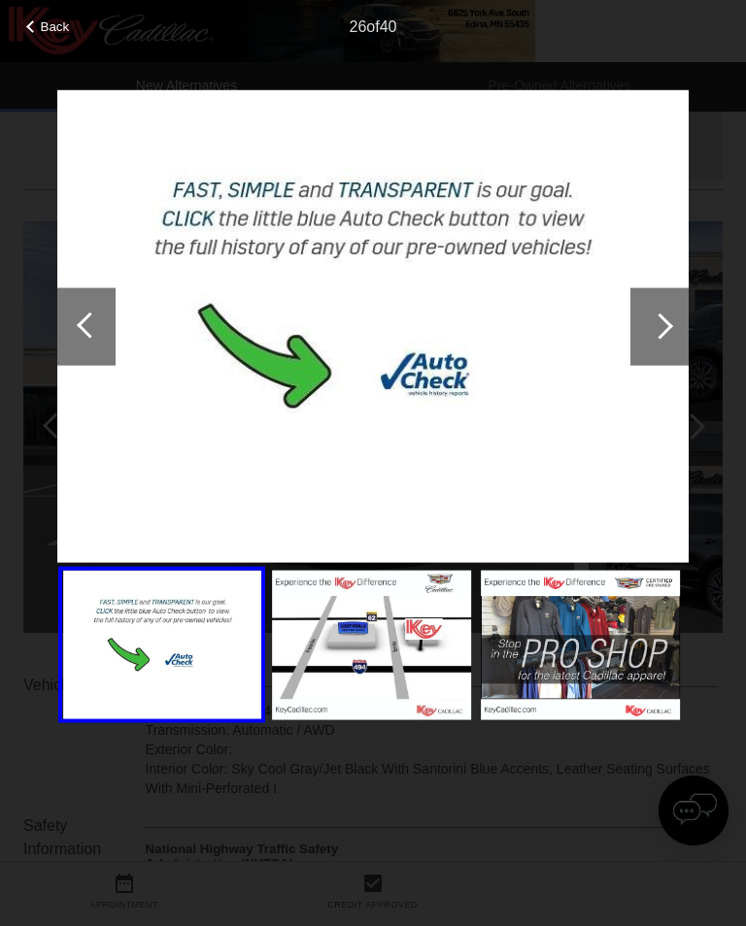
click at [657, 323] on div at bounding box center [660, 326] width 26 height 26
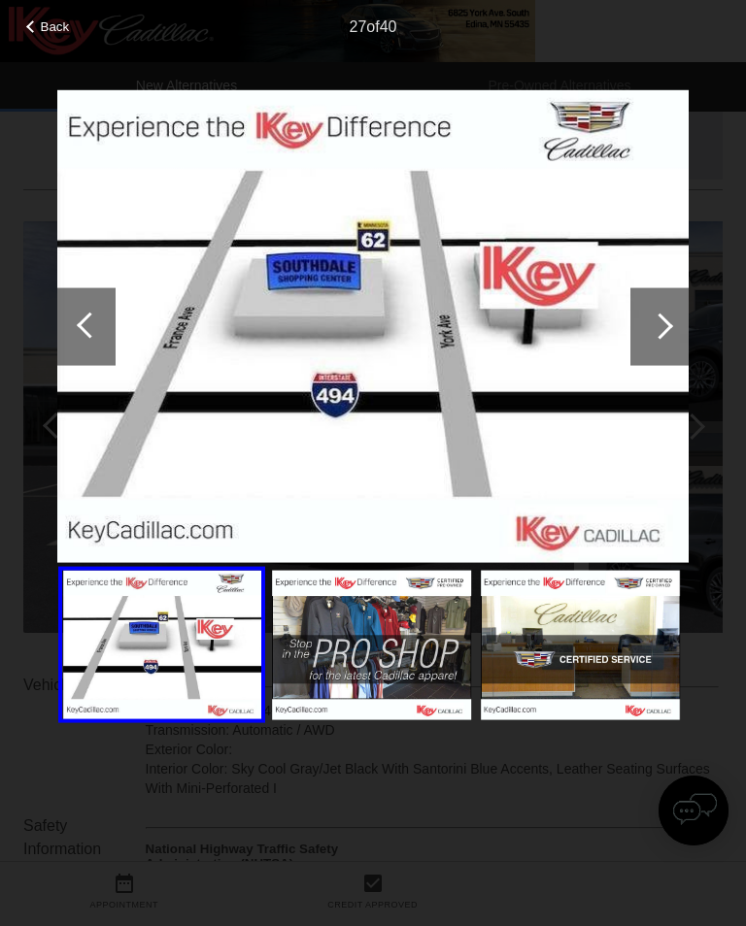
click at [680, 323] on div at bounding box center [659, 326] width 58 height 78
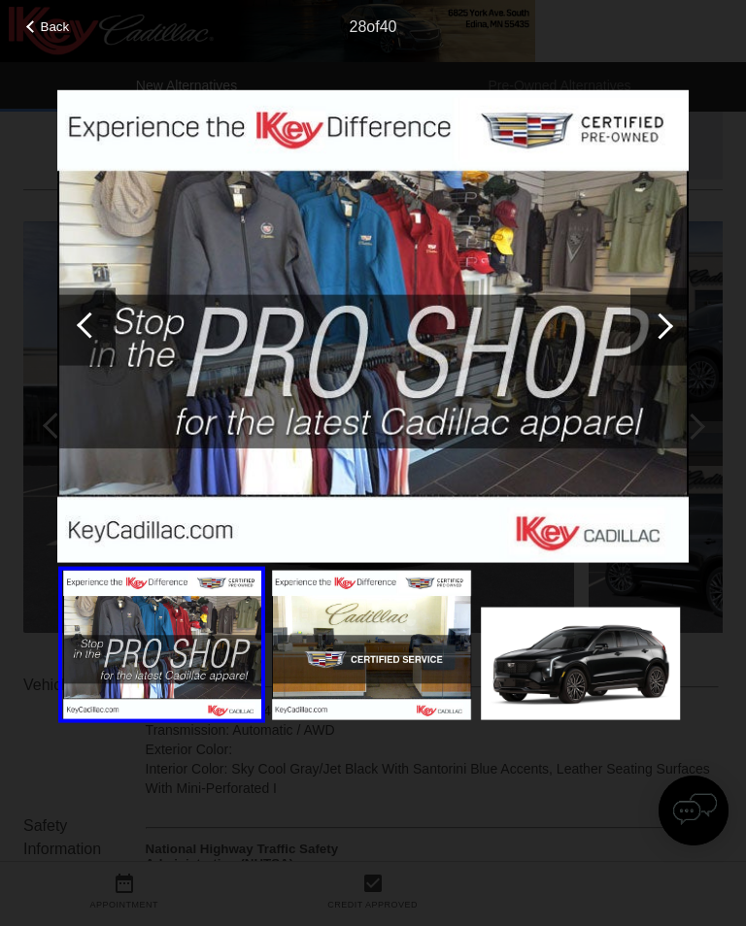
click at [77, 330] on div at bounding box center [86, 326] width 58 height 78
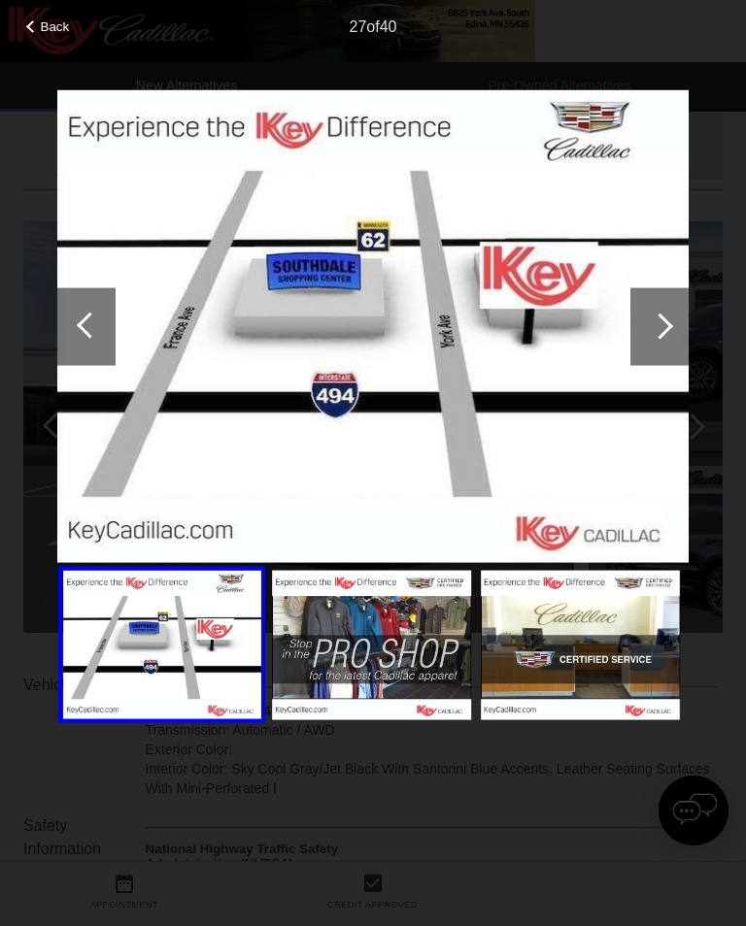
click at [669, 326] on div at bounding box center [660, 326] width 26 height 26
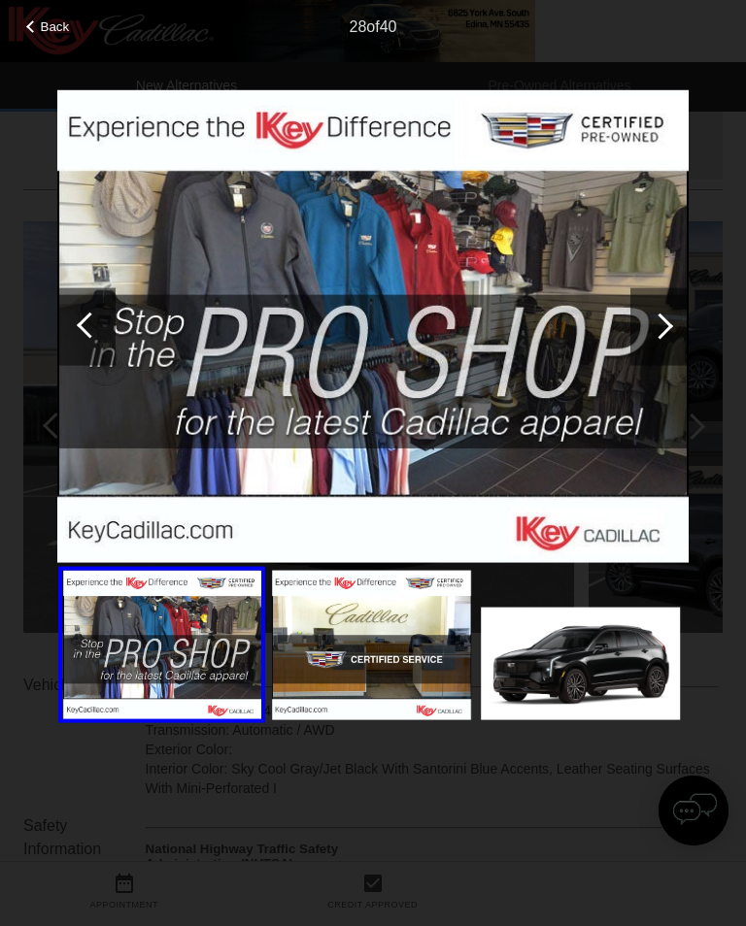
click at [681, 319] on div at bounding box center [659, 326] width 58 height 78
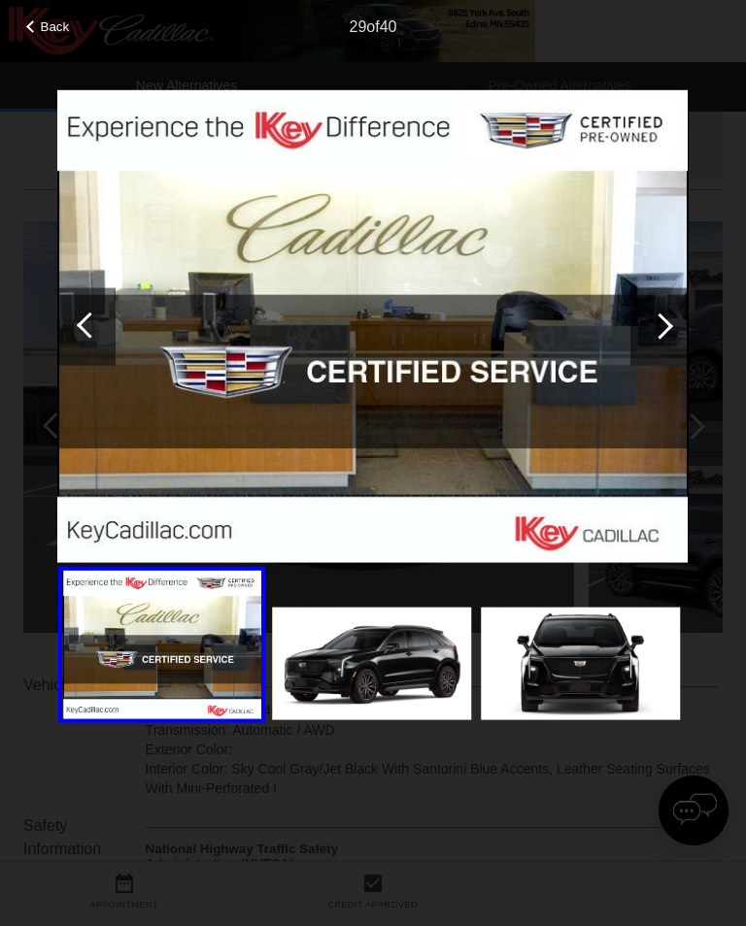
click at [677, 324] on div at bounding box center [659, 326] width 58 height 78
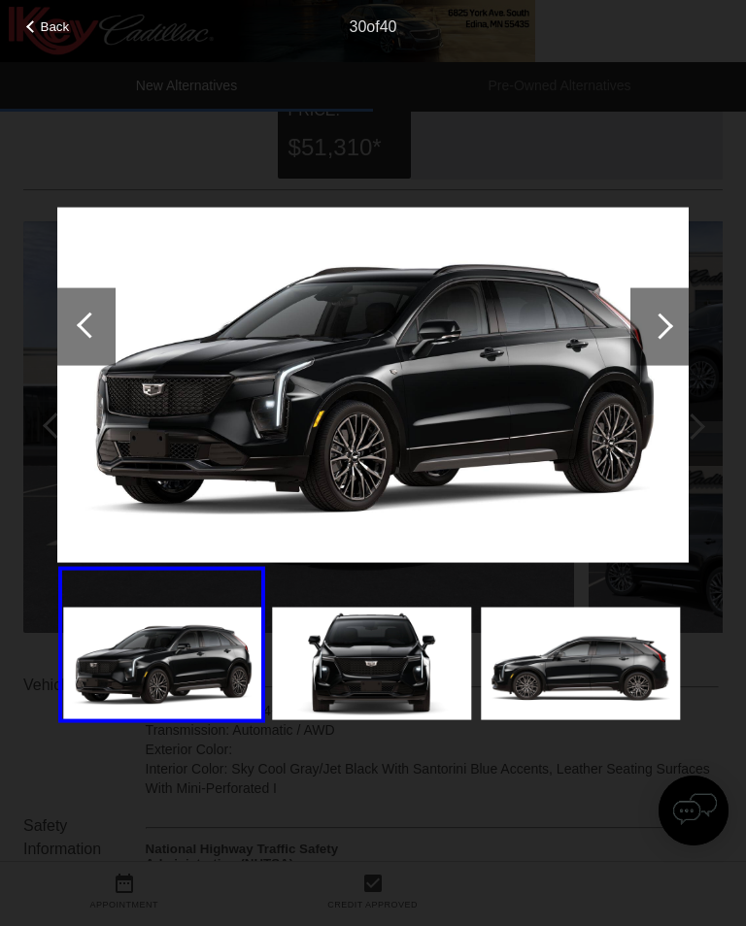
click at [669, 329] on div at bounding box center [660, 326] width 26 height 26
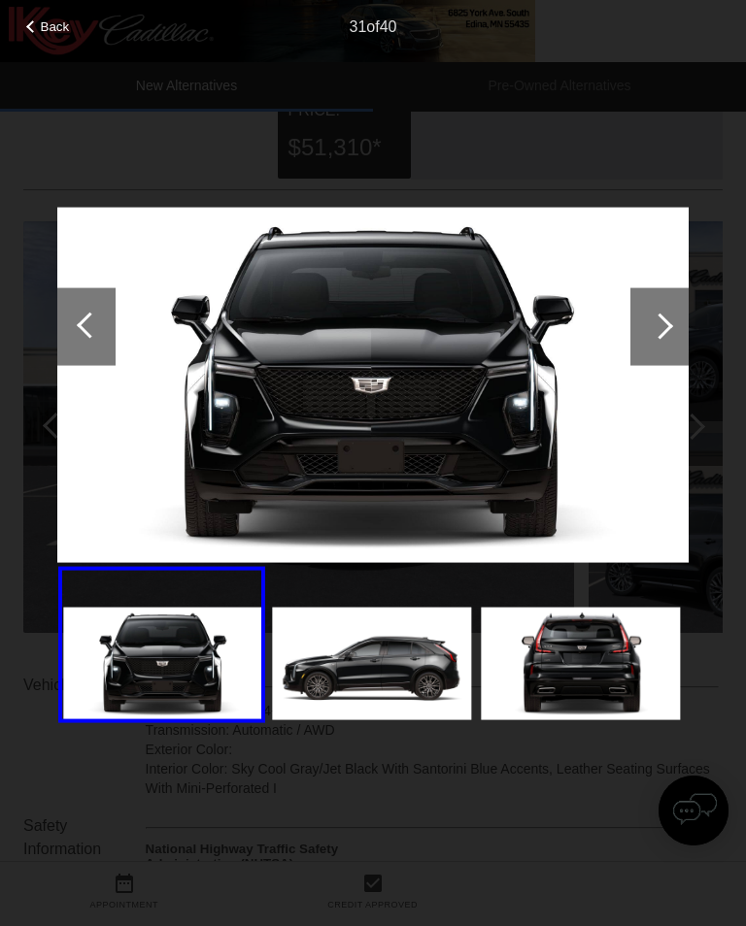
click at [667, 325] on div at bounding box center [660, 326] width 26 height 26
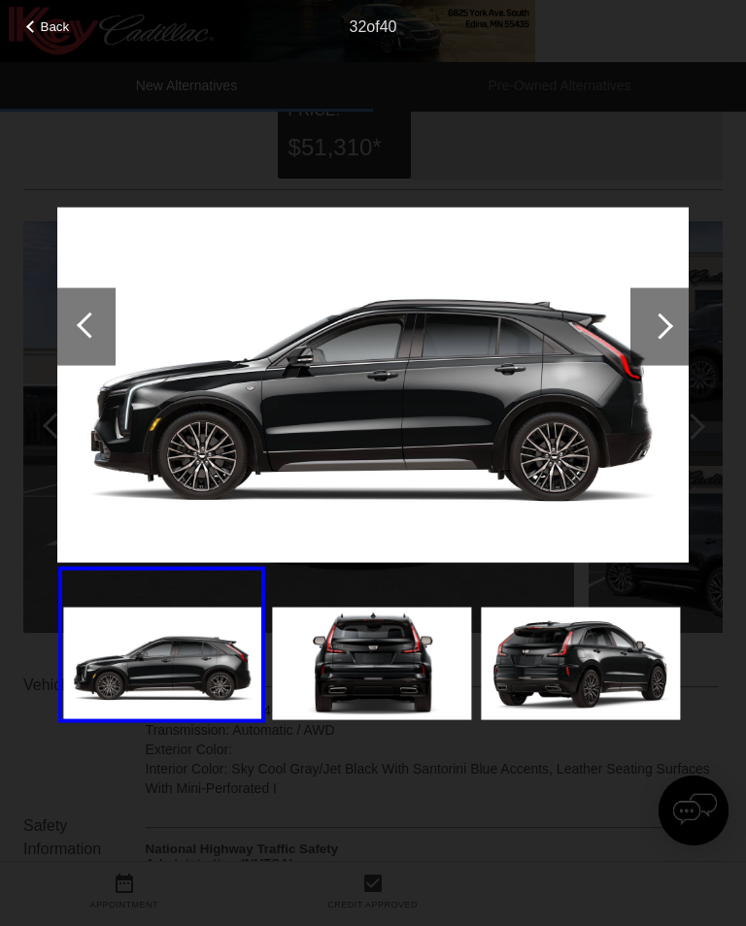
click at [29, 29] on div "Back" at bounding box center [48, 24] width 97 height 10
